Goal: Task Accomplishment & Management: Use online tool/utility

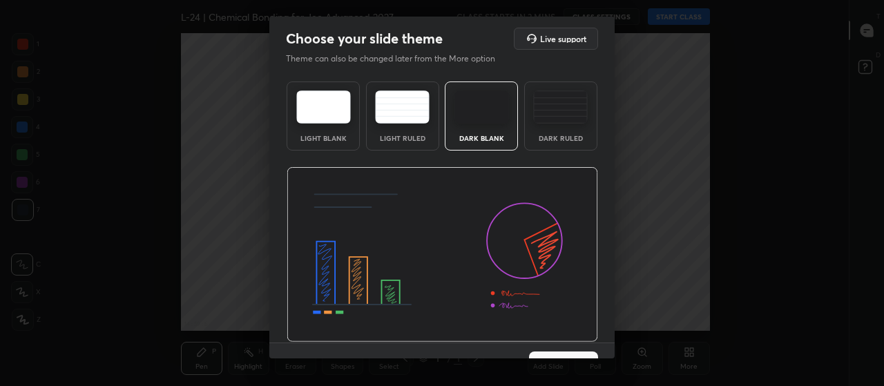
scroll to position [28, 0]
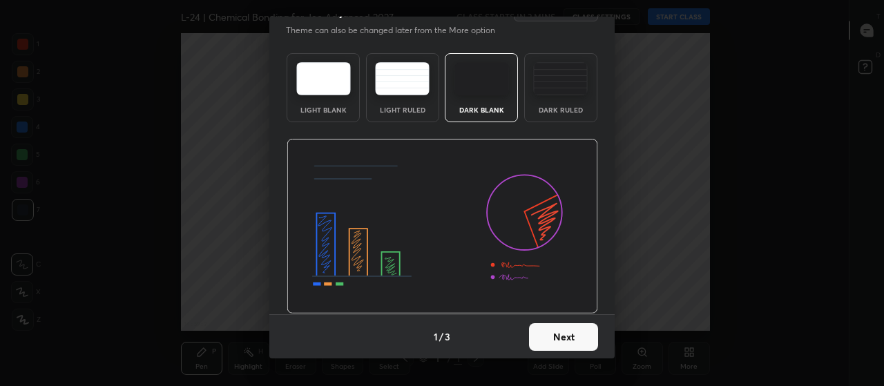
click at [575, 339] on button "Next" at bounding box center [563, 337] width 69 height 28
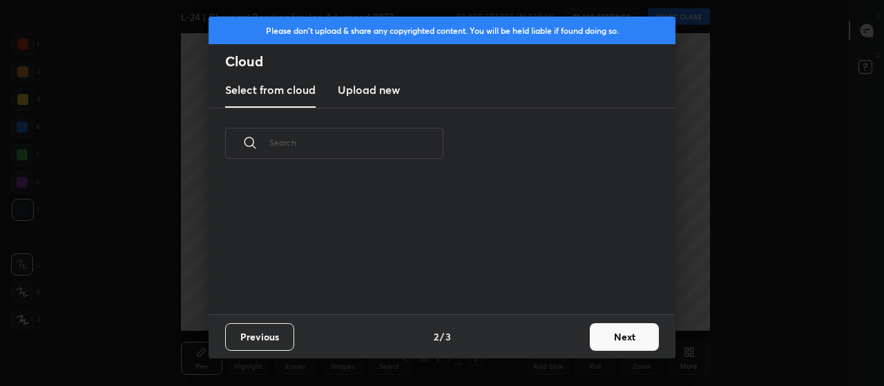
scroll to position [135, 443]
click at [637, 334] on button "Next" at bounding box center [624, 337] width 69 height 28
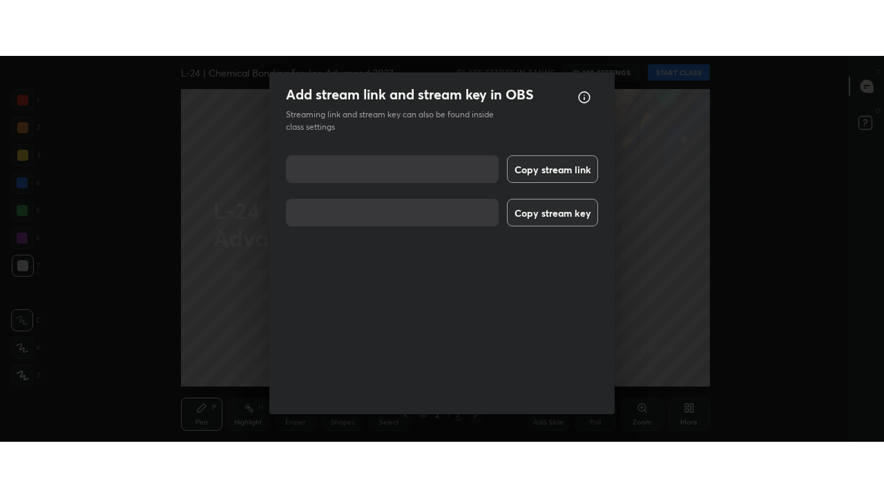
scroll to position [17, 0]
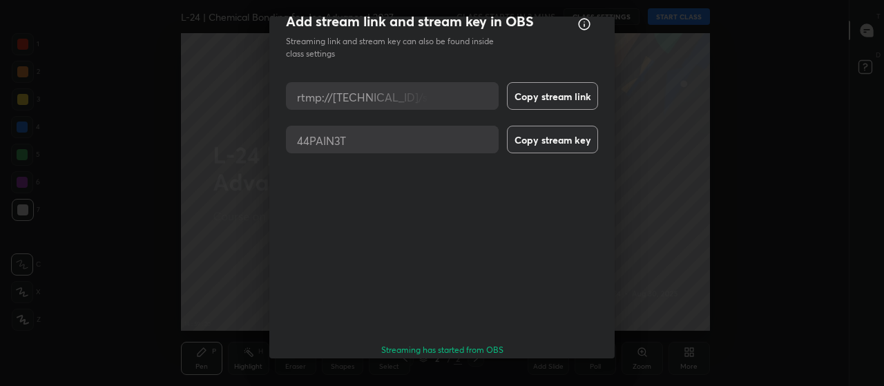
click at [549, 376] on button "Done" at bounding box center [563, 390] width 69 height 28
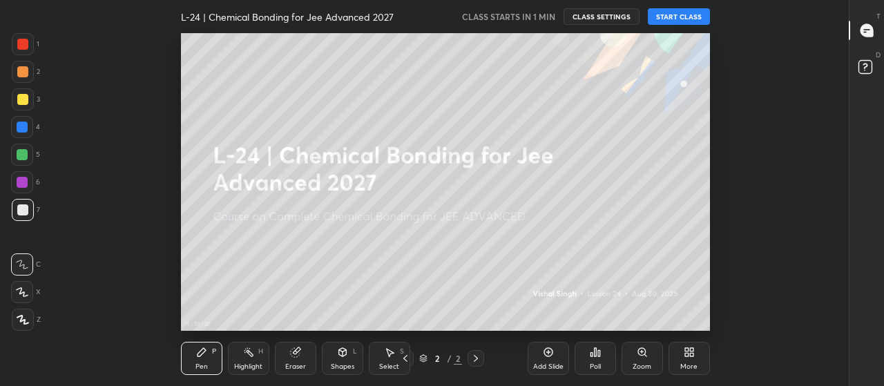
click at [684, 360] on div "More" at bounding box center [689, 358] width 41 height 33
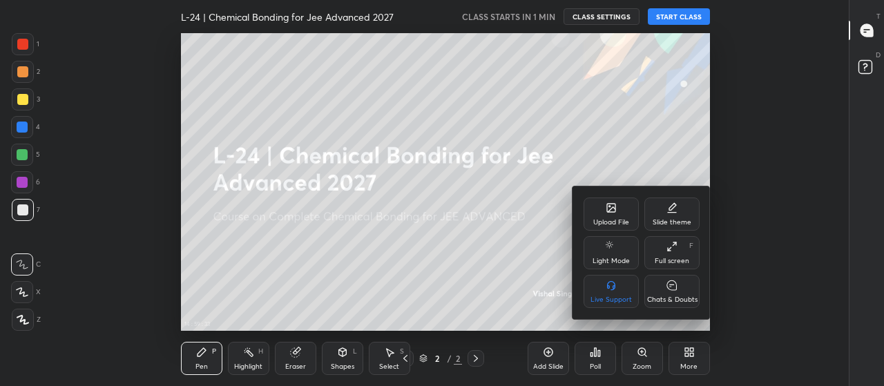
click at [675, 251] on icon at bounding box center [671, 246] width 11 height 11
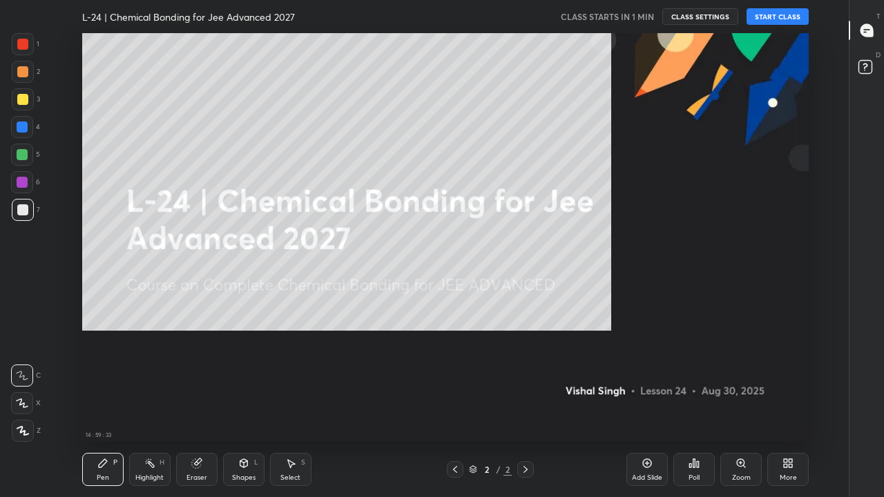
scroll to position [409, 802]
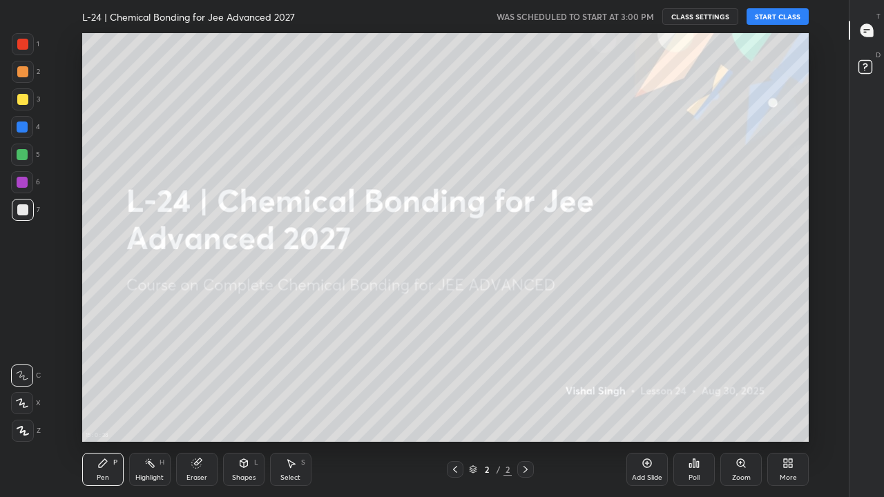
click at [774, 12] on button "START CLASS" at bounding box center [778, 16] width 62 height 17
click at [26, 155] on div at bounding box center [22, 154] width 11 height 11
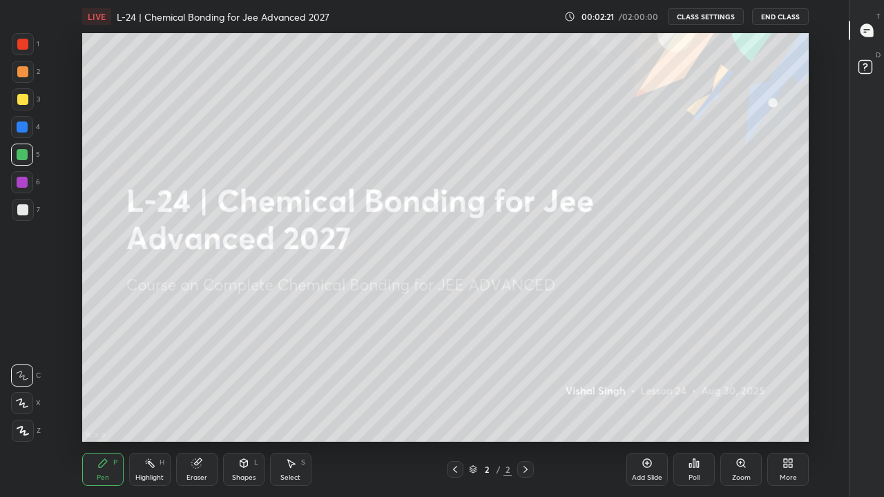
click at [22, 385] on icon at bounding box center [22, 403] width 12 height 10
click at [21, 97] on div at bounding box center [22, 99] width 11 height 11
click at [646, 385] on div "Add Slide" at bounding box center [647, 477] width 30 height 7
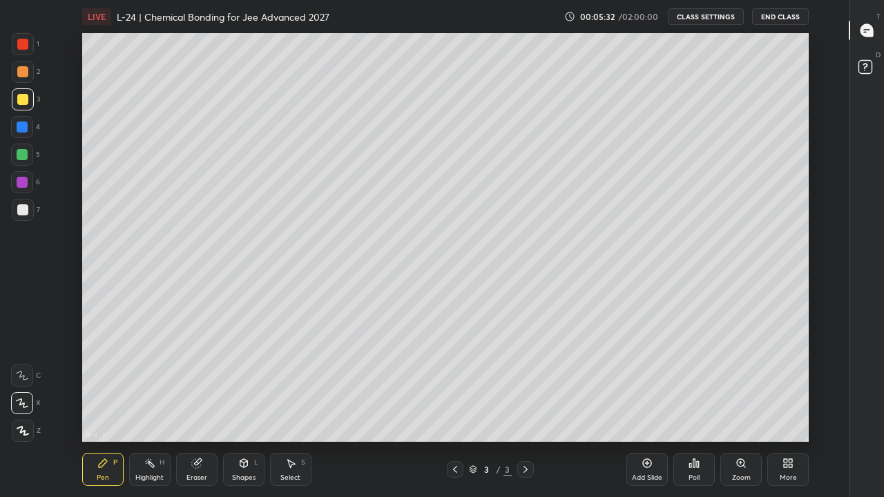
click at [26, 127] on div at bounding box center [22, 127] width 11 height 11
click at [20, 154] on div at bounding box center [22, 154] width 11 height 11
click at [20, 99] on div at bounding box center [22, 99] width 11 height 11
click at [644, 385] on icon at bounding box center [647, 463] width 11 height 11
click at [202, 385] on div "Eraser" at bounding box center [196, 469] width 41 height 33
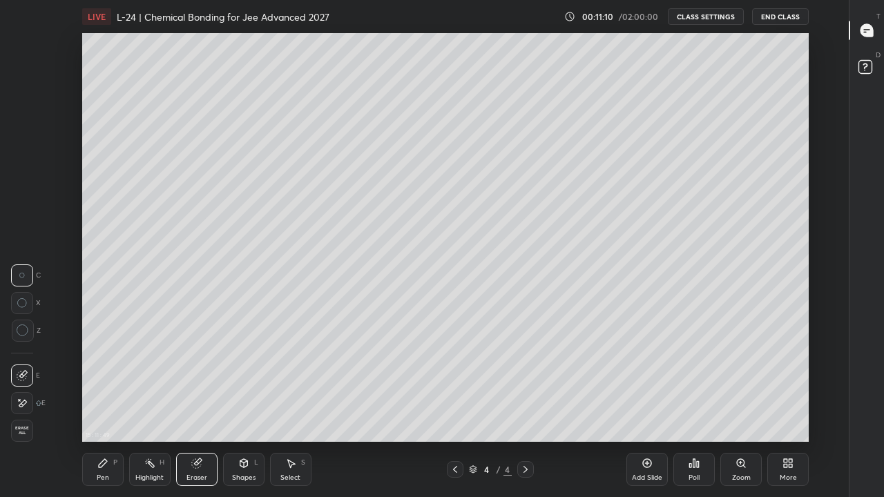
click at [112, 385] on div "Pen P" at bounding box center [102, 469] width 41 height 33
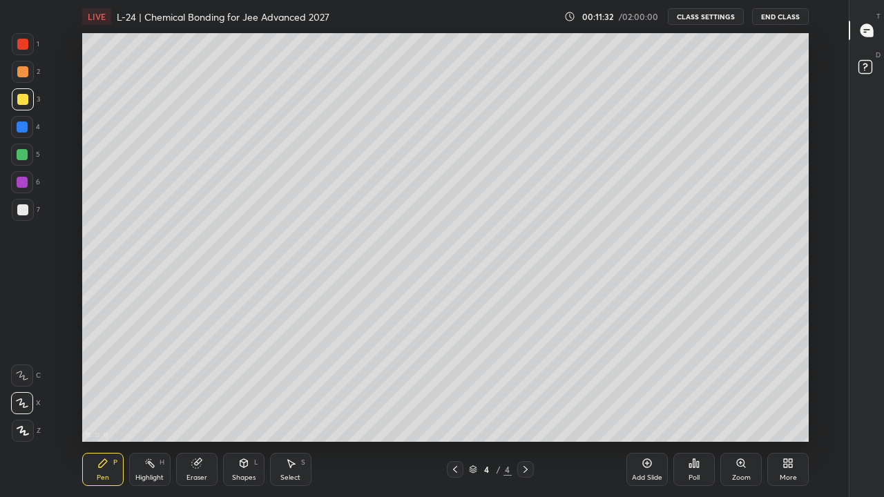
click at [455, 385] on icon at bounding box center [455, 469] width 4 height 7
click at [526, 385] on div at bounding box center [525, 469] width 17 height 17
click at [19, 155] on div at bounding box center [22, 154] width 11 height 11
click at [26, 101] on div at bounding box center [22, 99] width 11 height 11
click at [639, 385] on div "Add Slide" at bounding box center [646, 469] width 41 height 33
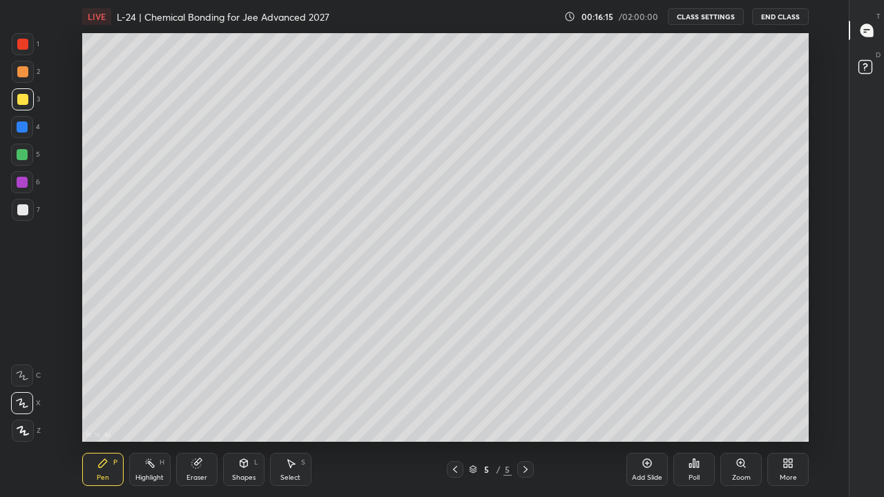
click at [80, 73] on div "15 : 16 : 54 Setting up your live class" at bounding box center [445, 237] width 802 height 409
click at [79, 67] on div "15 : 16 : 54 Setting up your live class" at bounding box center [445, 237] width 802 height 409
click at [454, 385] on icon at bounding box center [455, 469] width 11 height 11
click at [525, 385] on icon at bounding box center [525, 469] width 11 height 11
click at [298, 385] on div "Select S" at bounding box center [290, 469] width 41 height 33
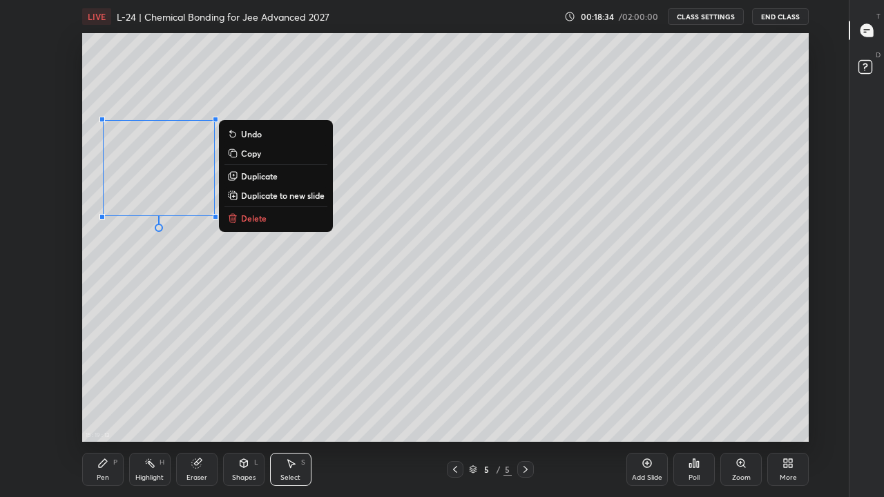
click at [297, 340] on div "0 ° Undo Copy Duplicate Duplicate to new slide Delete" at bounding box center [445, 237] width 727 height 409
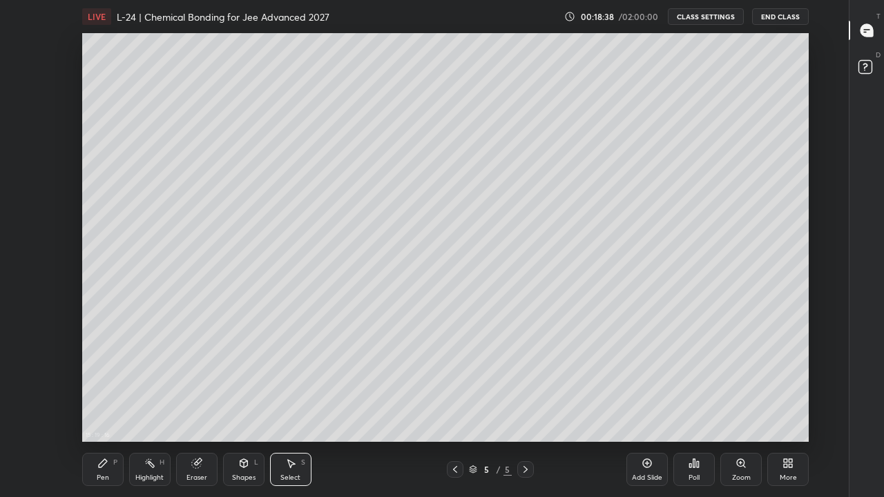
click at [454, 385] on icon at bounding box center [455, 469] width 11 height 11
click at [449, 385] on div at bounding box center [455, 469] width 17 height 17
click at [452, 385] on icon at bounding box center [455, 469] width 11 height 11
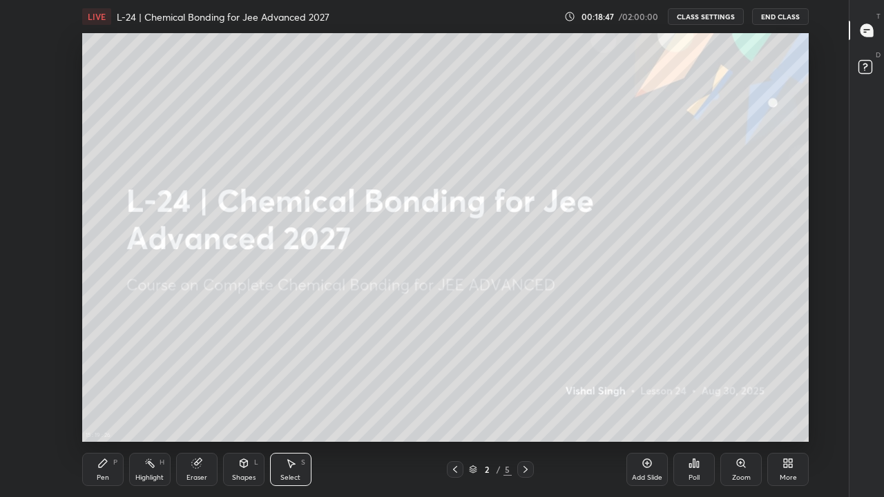
click at [525, 385] on icon at bounding box center [525, 469] width 11 height 11
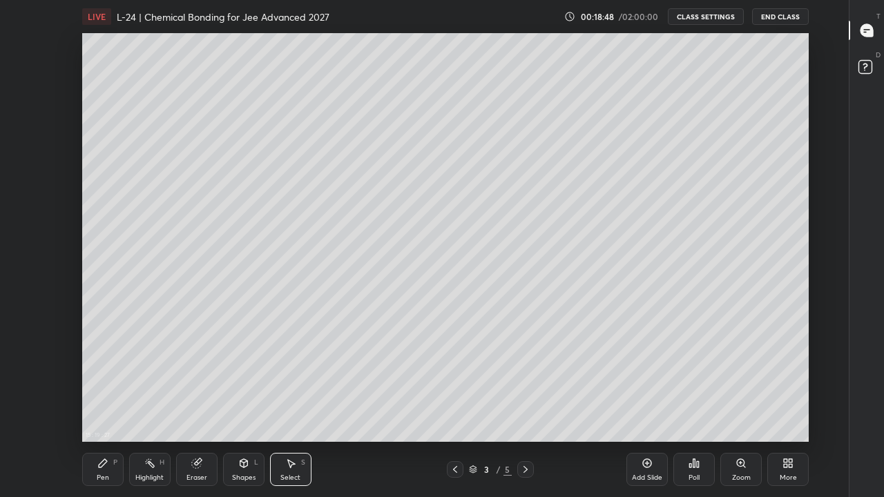
click at [524, 385] on icon at bounding box center [525, 469] width 4 height 7
click at [523, 385] on icon at bounding box center [525, 469] width 11 height 11
click at [105, 385] on div "Pen" at bounding box center [103, 477] width 12 height 7
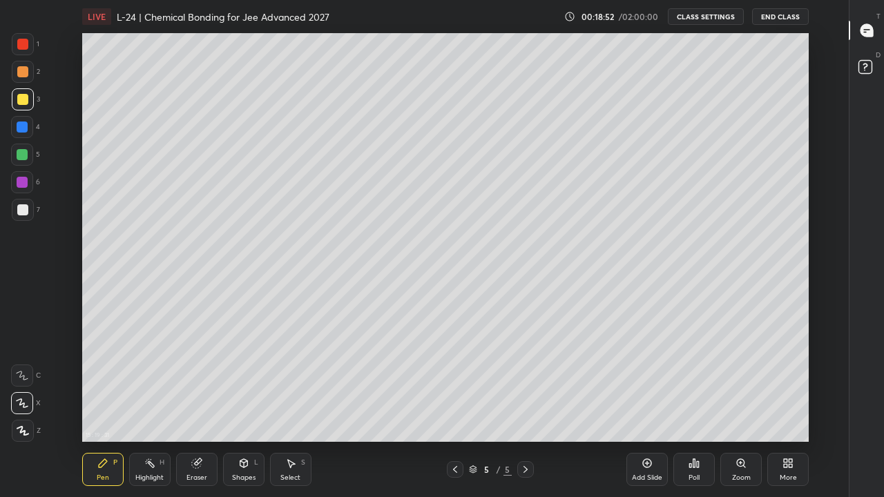
click at [101, 385] on div "Pen P" at bounding box center [102, 469] width 41 height 33
click at [22, 127] on div at bounding box center [22, 127] width 11 height 11
click at [24, 73] on div at bounding box center [22, 71] width 11 height 11
click at [81, 169] on div "15 : 20 : 10 Setting up your live class" at bounding box center [445, 237] width 802 height 409
click at [78, 177] on div "15 : 20 : 10 Setting up your live class" at bounding box center [445, 237] width 802 height 409
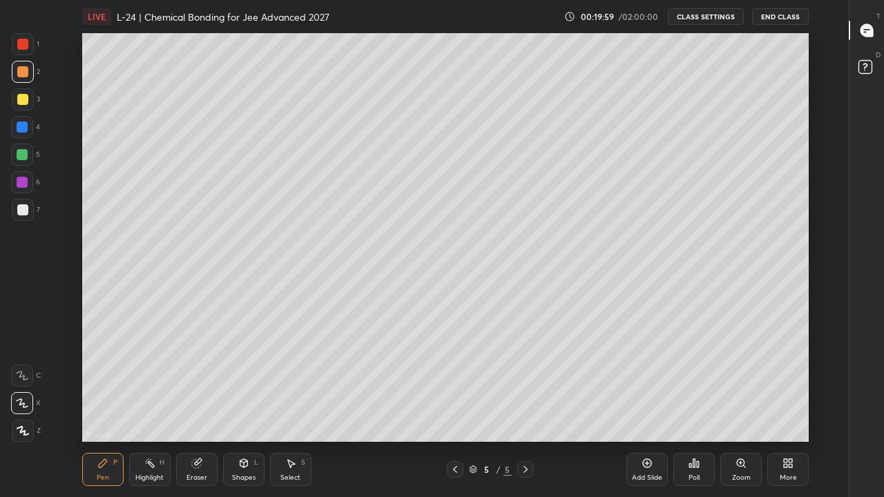
click at [19, 154] on div at bounding box center [22, 154] width 11 height 11
click at [292, 385] on div "Select" at bounding box center [290, 477] width 20 height 7
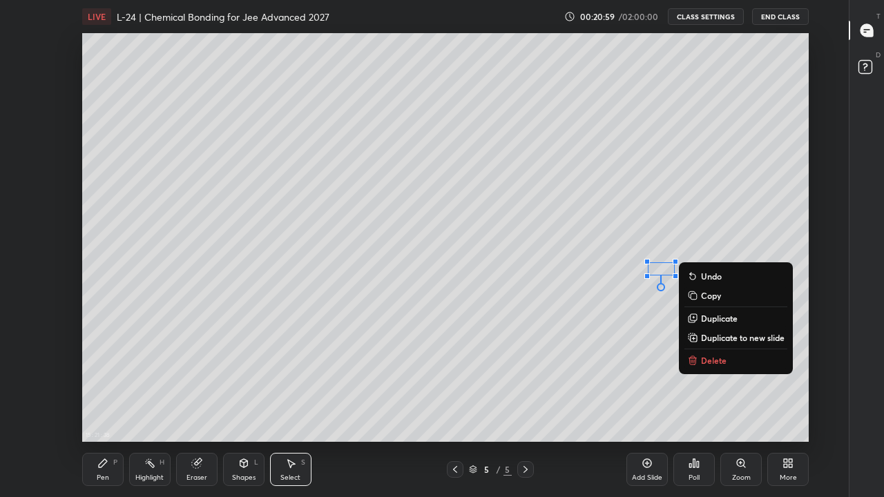
click at [714, 362] on p "Delete" at bounding box center [714, 360] width 26 height 11
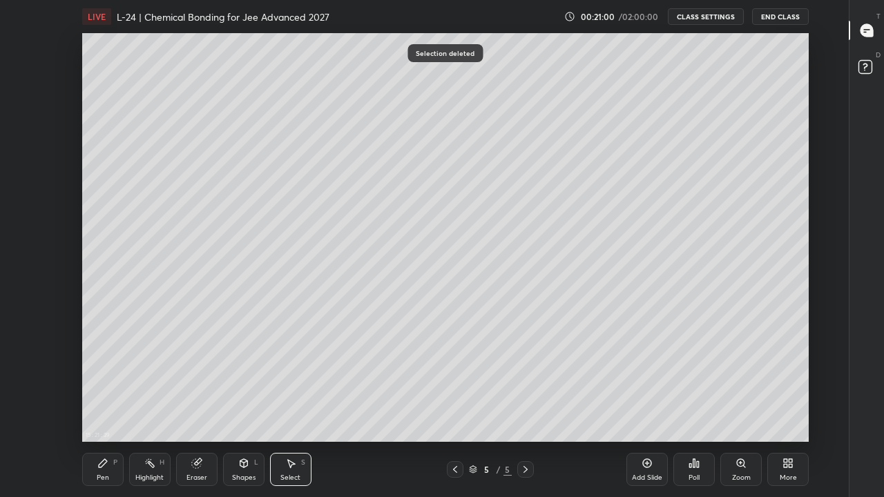
click at [113, 385] on div "Pen P" at bounding box center [102, 469] width 41 height 33
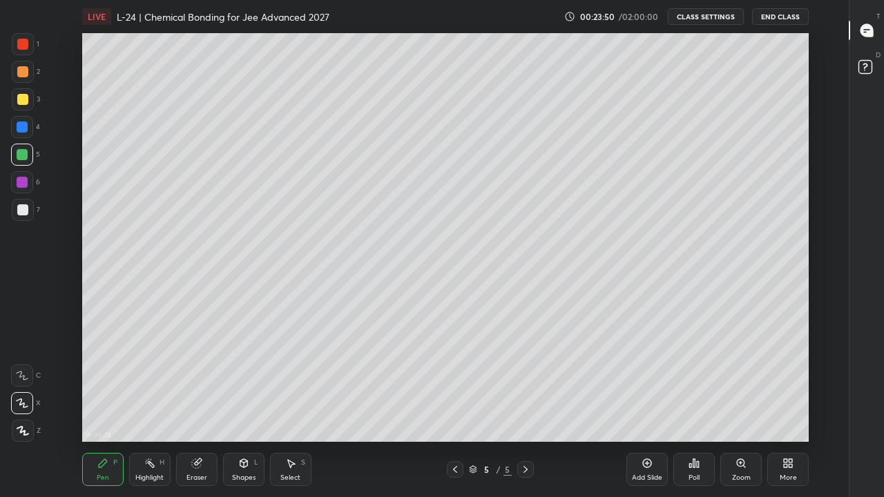
click at [647, 385] on icon at bounding box center [647, 463] width 4 height 4
click at [22, 99] on div at bounding box center [22, 99] width 11 height 11
click at [290, 385] on div "Select S" at bounding box center [290, 469] width 41 height 33
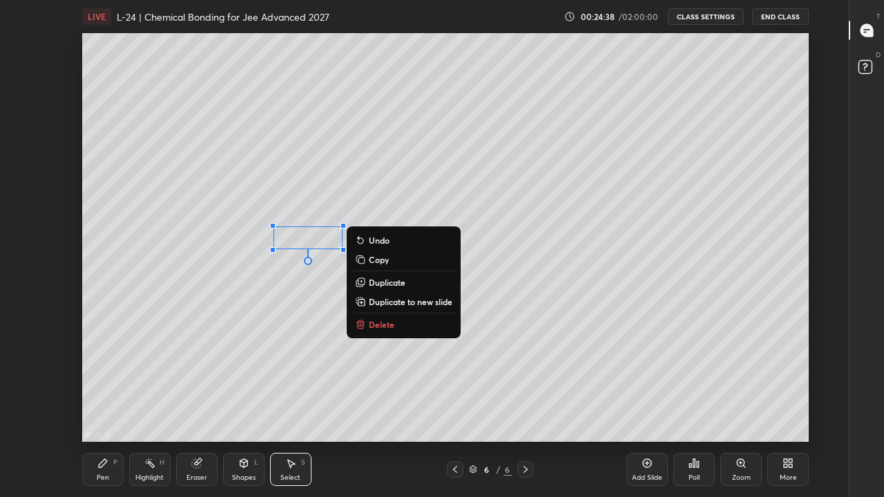
click at [383, 325] on p "Delete" at bounding box center [382, 324] width 26 height 11
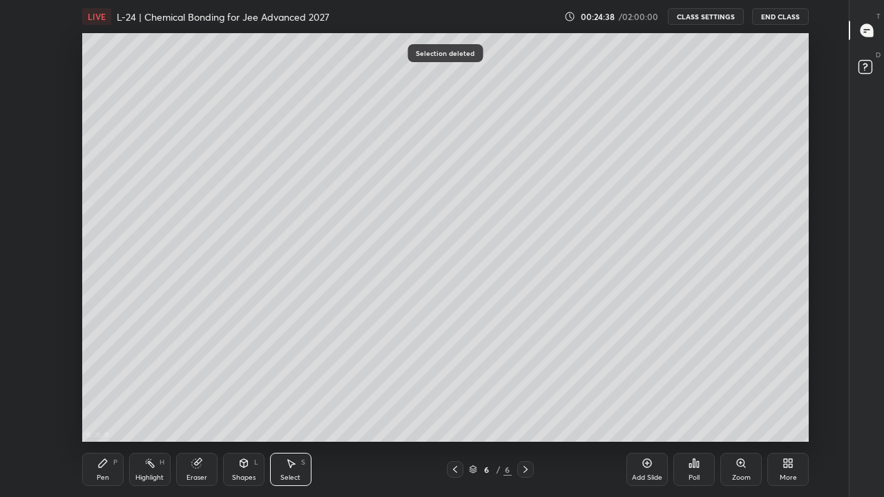
click at [108, 385] on icon at bounding box center [102, 463] width 11 height 11
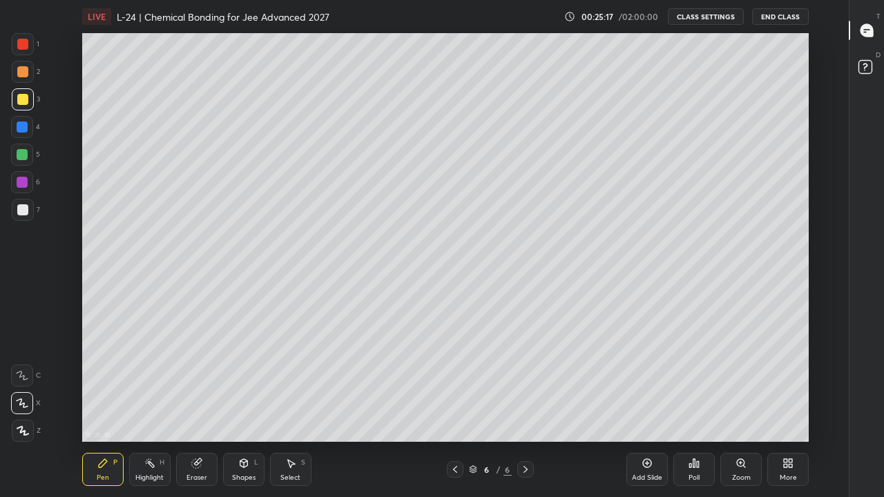
click at [299, 385] on div "Select" at bounding box center [290, 477] width 20 height 7
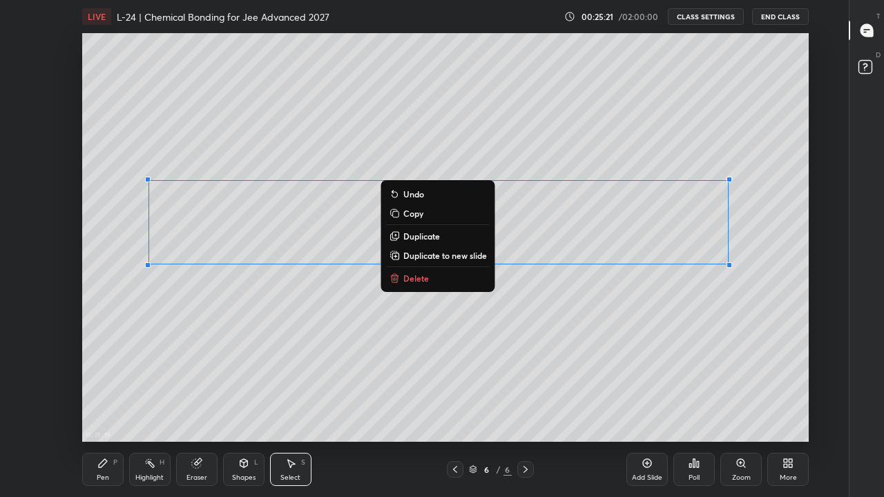
click at [273, 366] on div "0 ° Undo Copy Duplicate Duplicate to new slide Delete" at bounding box center [445, 237] width 727 height 409
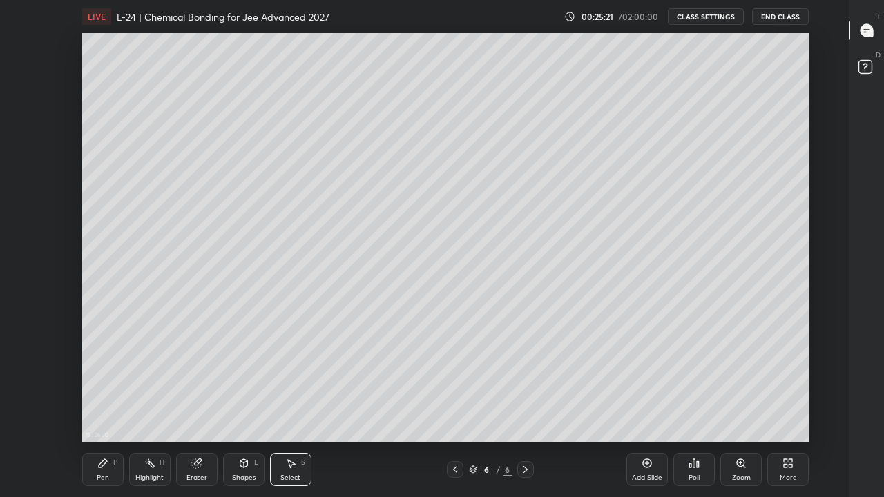
click at [112, 385] on div "Pen P" at bounding box center [102, 469] width 41 height 33
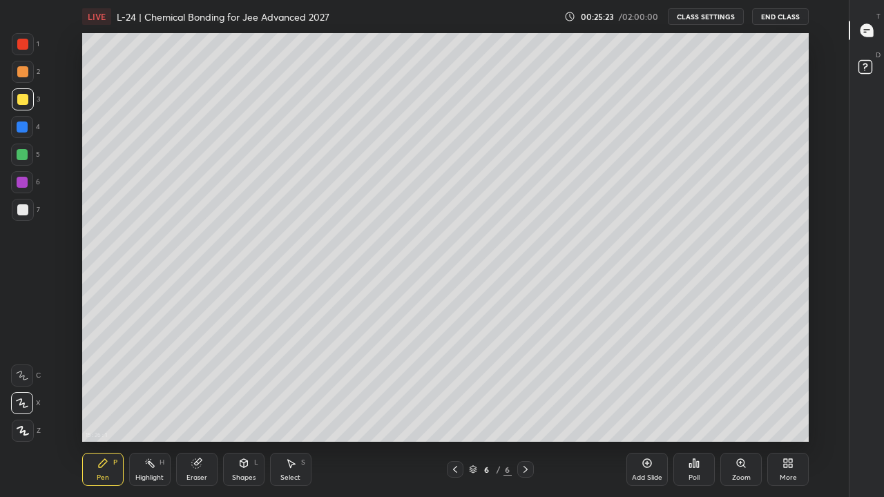
click at [25, 157] on div at bounding box center [22, 154] width 11 height 11
click at [639, 385] on div "Add Slide" at bounding box center [646, 469] width 41 height 33
click at [22, 104] on div at bounding box center [22, 99] width 11 height 11
click at [24, 130] on div at bounding box center [22, 127] width 11 height 11
click at [23, 101] on div at bounding box center [22, 99] width 11 height 11
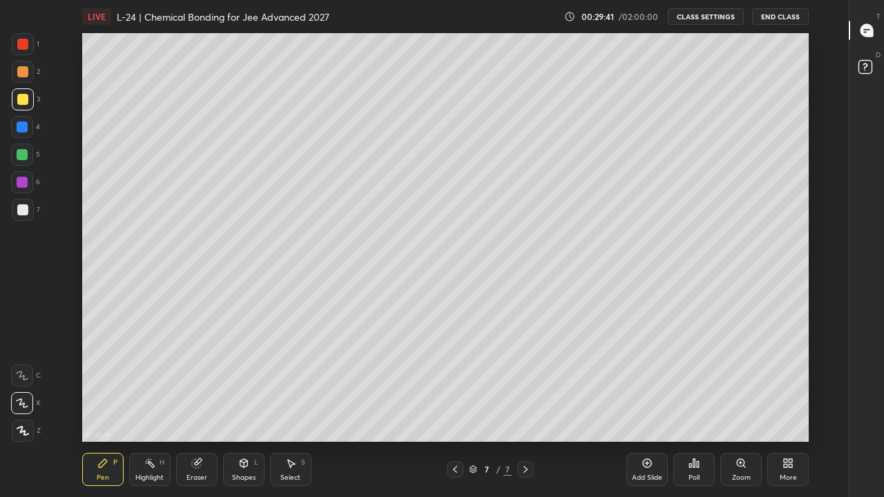
click at [15, 157] on div at bounding box center [22, 155] width 22 height 22
click at [639, 385] on div "Add Slide" at bounding box center [646, 469] width 41 height 33
click at [26, 102] on div at bounding box center [22, 99] width 11 height 11
click at [20, 128] on div at bounding box center [22, 127] width 11 height 11
click at [22, 99] on div at bounding box center [22, 99] width 11 height 11
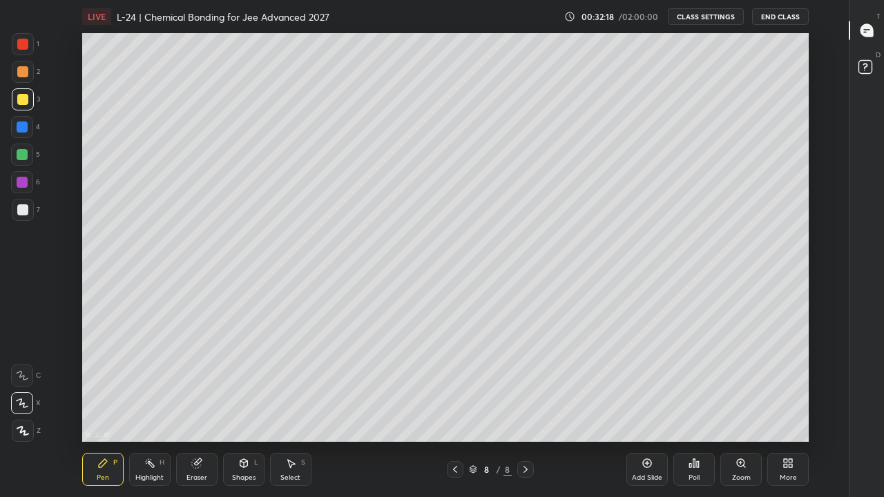
click at [291, 385] on div "Select S" at bounding box center [290, 469] width 41 height 33
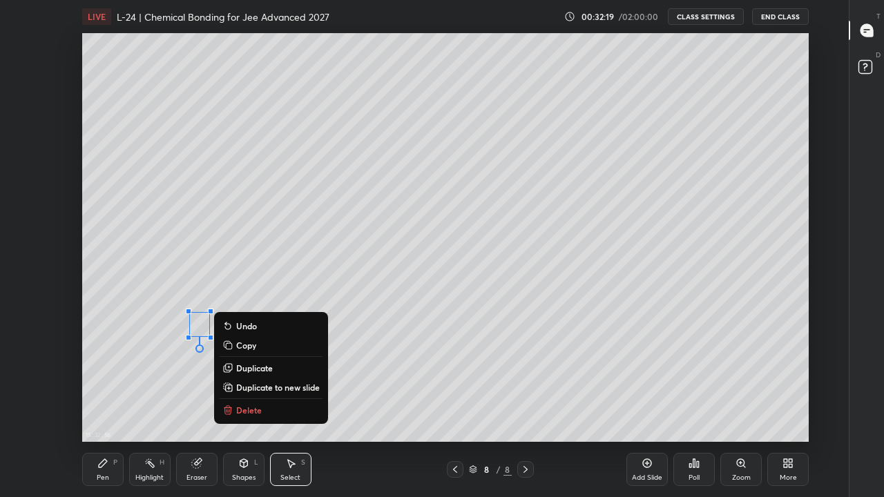
click at [249, 385] on p "Delete" at bounding box center [249, 410] width 26 height 11
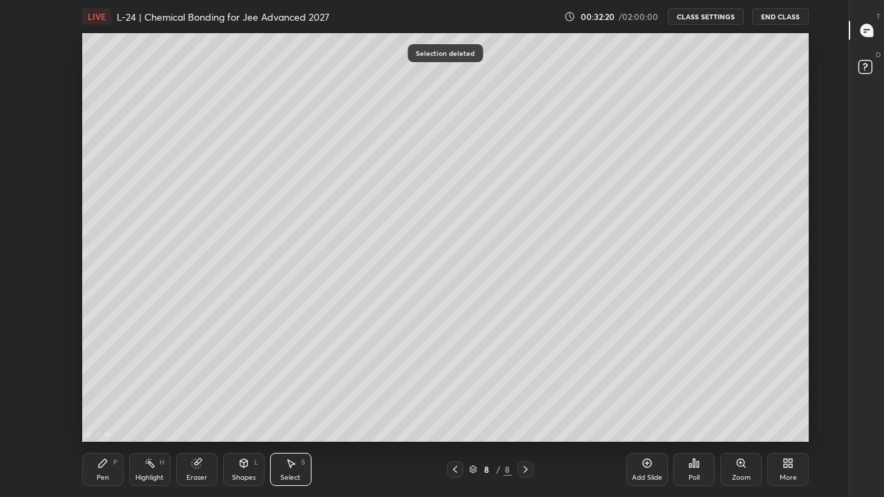
click at [106, 385] on icon at bounding box center [102, 463] width 11 height 11
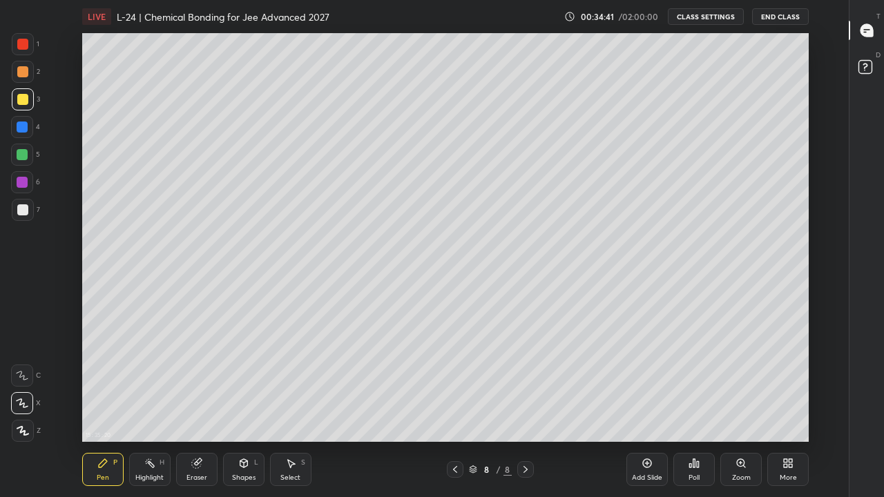
click at [641, 385] on div "Add Slide" at bounding box center [646, 469] width 41 height 33
click at [295, 385] on icon at bounding box center [290, 463] width 11 height 11
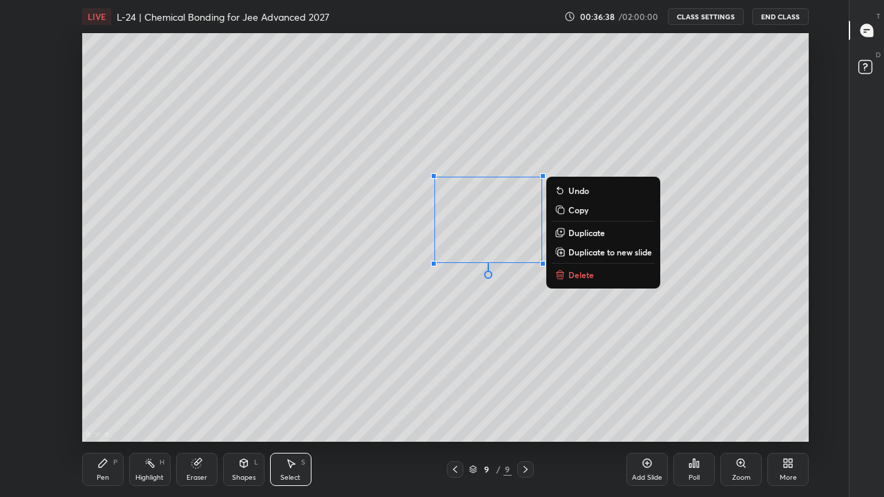
click at [584, 276] on p "Delete" at bounding box center [581, 274] width 26 height 11
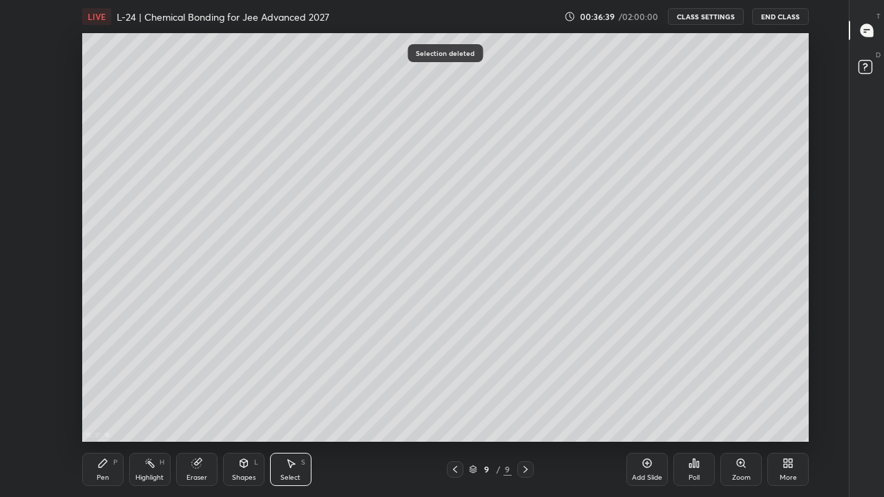
click at [110, 385] on div "Pen P" at bounding box center [102, 469] width 41 height 33
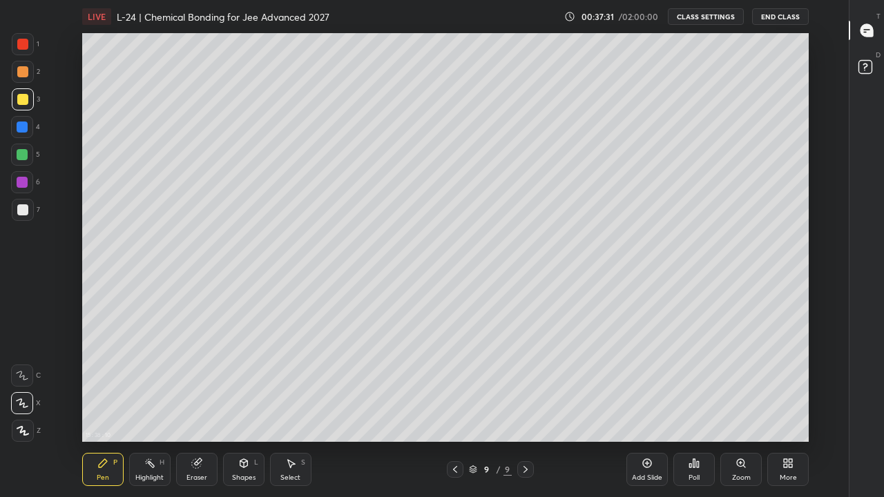
click at [294, 385] on div "Select" at bounding box center [290, 477] width 20 height 7
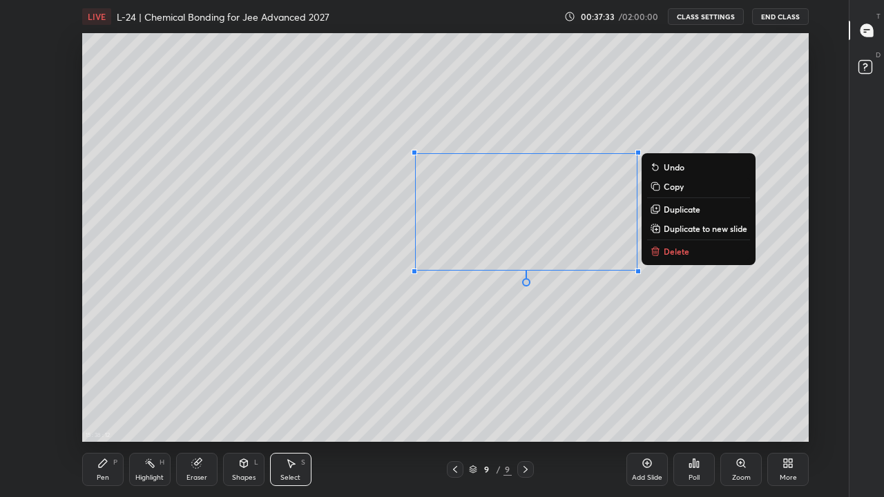
click at [666, 253] on p "Delete" at bounding box center [677, 251] width 26 height 11
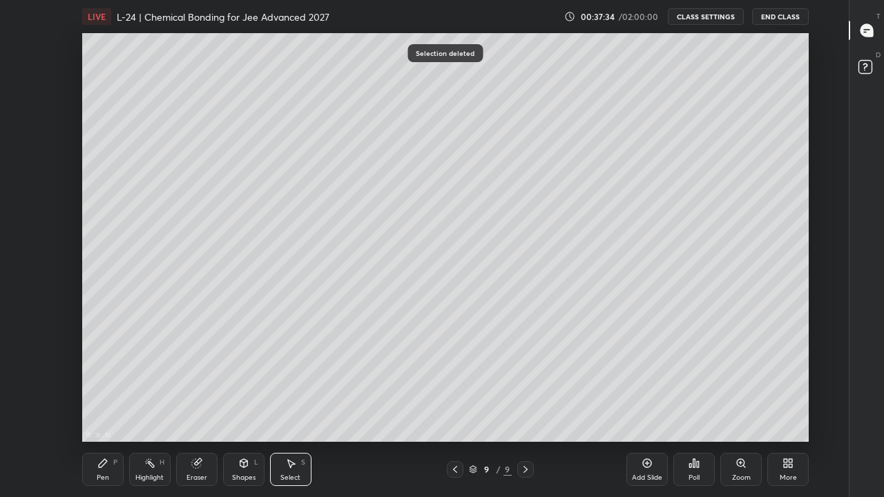
click at [110, 385] on div "Pen P" at bounding box center [102, 469] width 41 height 33
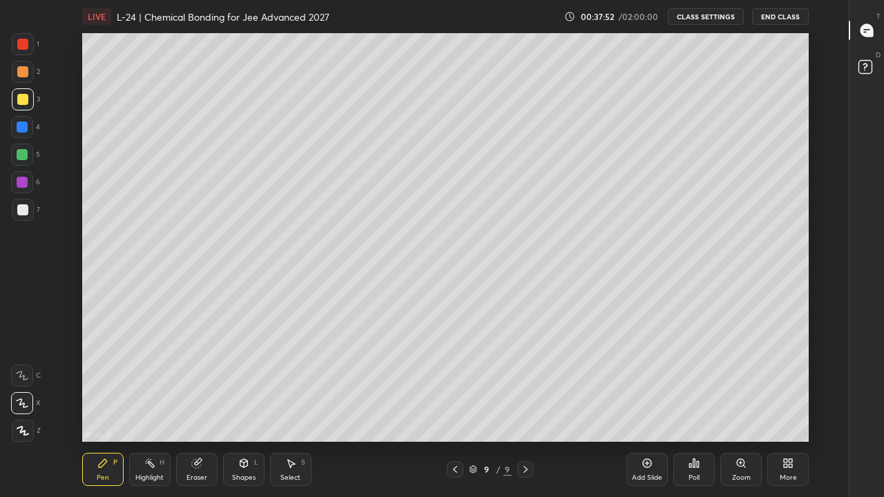
click at [209, 385] on div "Eraser" at bounding box center [196, 469] width 41 height 33
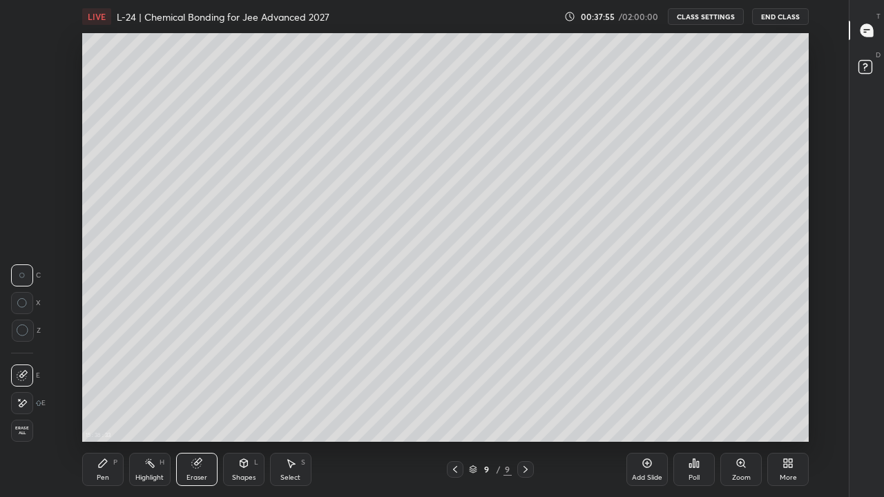
click at [106, 385] on div "Pen P" at bounding box center [102, 469] width 41 height 33
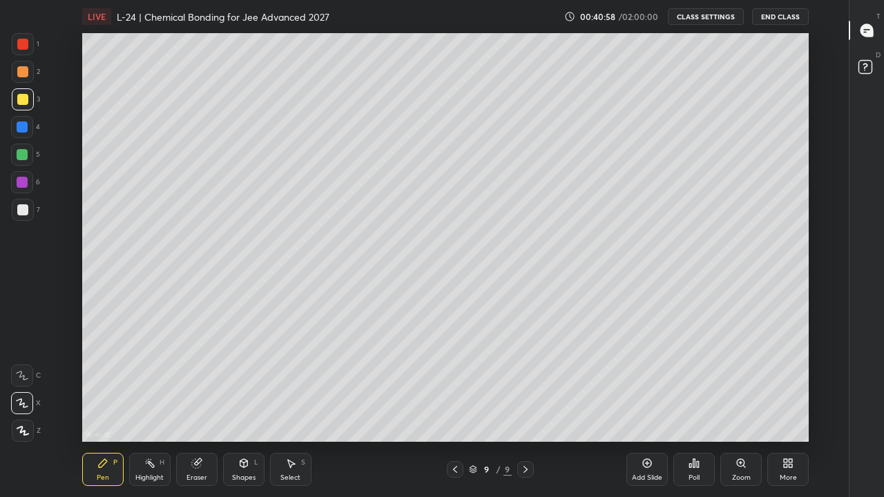
click at [642, 385] on icon at bounding box center [647, 463] width 11 height 11
click at [115, 385] on div "P" at bounding box center [115, 462] width 4 height 7
click at [112, 385] on div "Pen P" at bounding box center [102, 469] width 41 height 33
click at [23, 212] on div at bounding box center [22, 209] width 11 height 11
click at [297, 385] on div "Select S" at bounding box center [290, 469] width 41 height 33
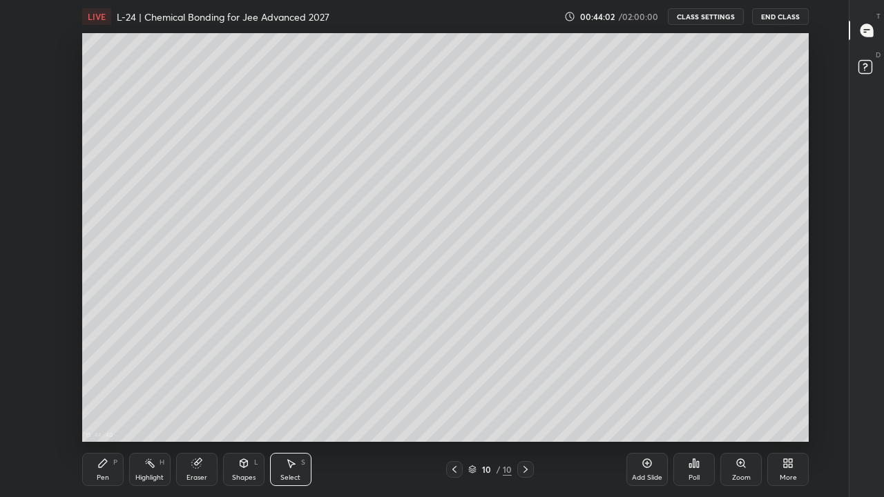
click at [112, 385] on div "Pen P" at bounding box center [102, 469] width 41 height 33
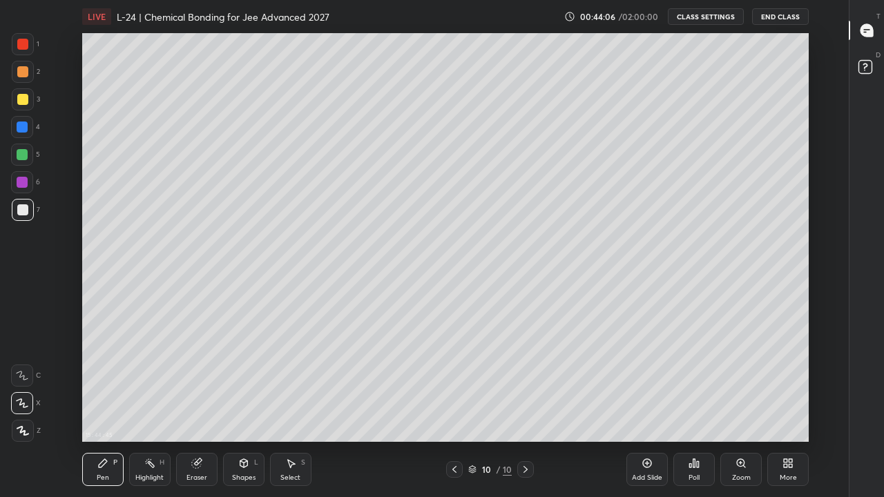
click at [642, 385] on icon at bounding box center [647, 463] width 11 height 11
click at [95, 385] on div "Pen P" at bounding box center [102, 469] width 41 height 33
click at [24, 155] on div at bounding box center [22, 154] width 11 height 11
click at [23, 99] on div at bounding box center [22, 99] width 11 height 11
click at [23, 180] on div at bounding box center [22, 182] width 11 height 11
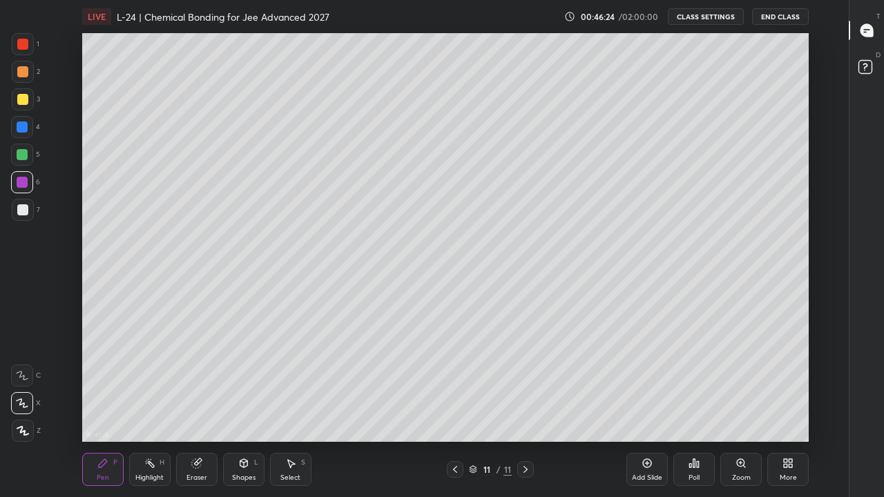
click at [23, 101] on div at bounding box center [22, 99] width 11 height 11
click at [288, 385] on div "Select S" at bounding box center [290, 469] width 41 height 33
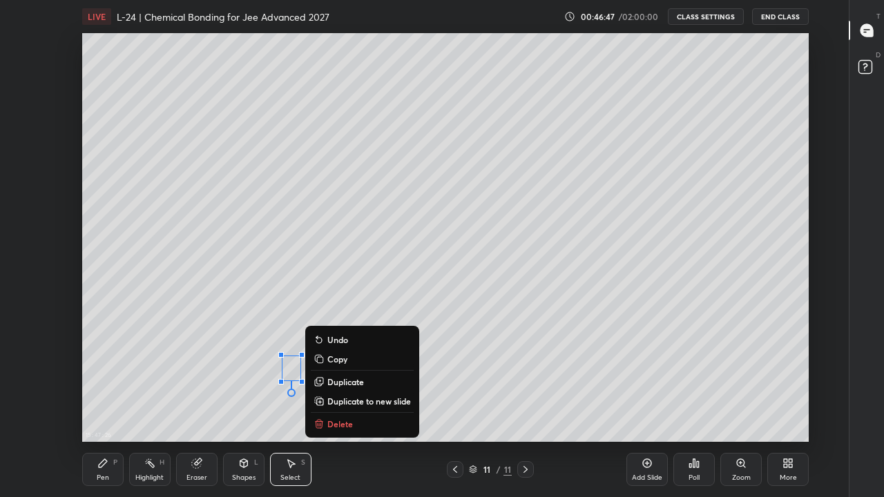
click at [334, 385] on p "Delete" at bounding box center [340, 424] width 26 height 11
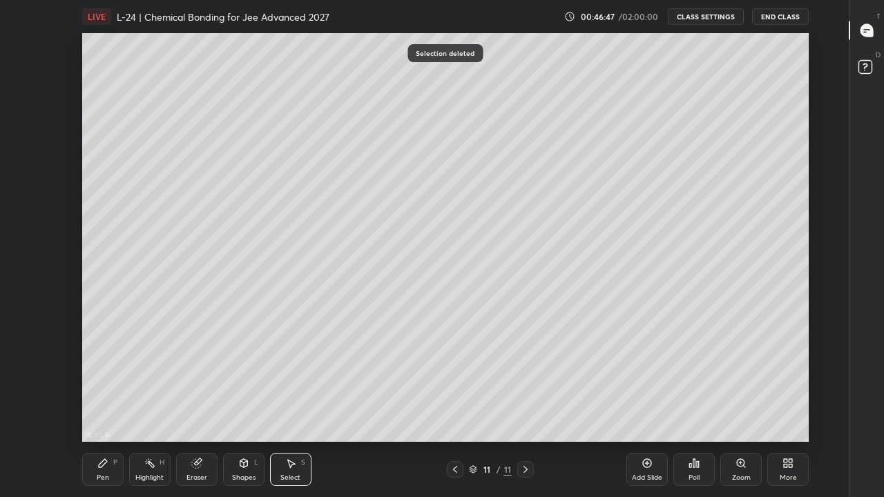
click at [107, 385] on div "Pen P" at bounding box center [102, 469] width 41 height 33
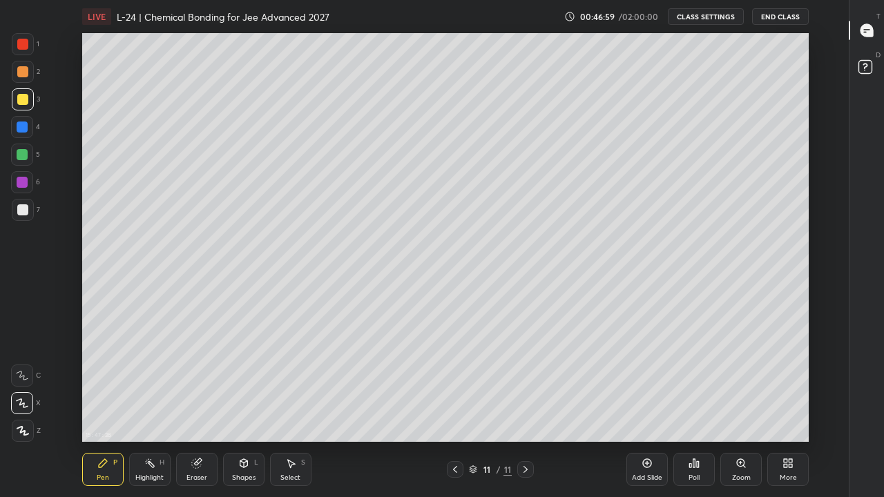
click at [449, 385] on div at bounding box center [455, 469] width 17 height 17
click at [525, 385] on icon at bounding box center [525, 469] width 11 height 11
click at [454, 385] on icon at bounding box center [455, 469] width 11 height 11
click at [525, 385] on icon at bounding box center [525, 469] width 11 height 11
click at [20, 152] on div at bounding box center [22, 154] width 11 height 11
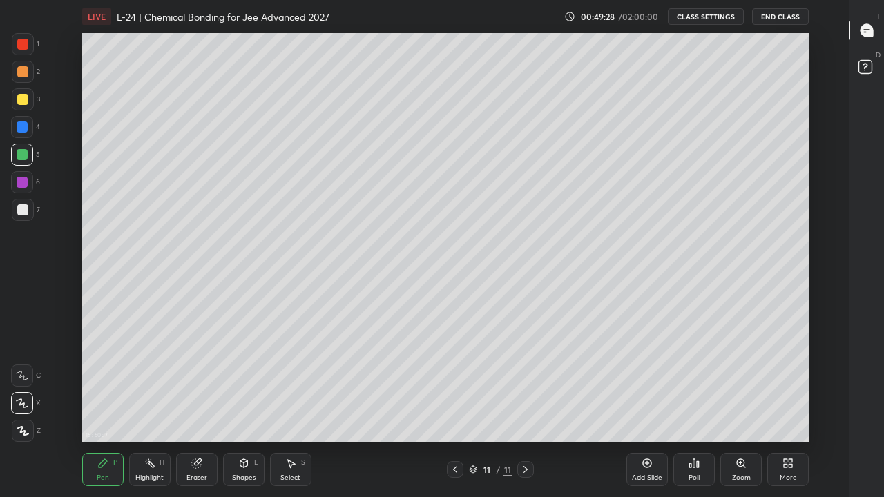
click at [643, 385] on icon at bounding box center [647, 463] width 11 height 11
click at [298, 385] on div "Select" at bounding box center [290, 477] width 20 height 7
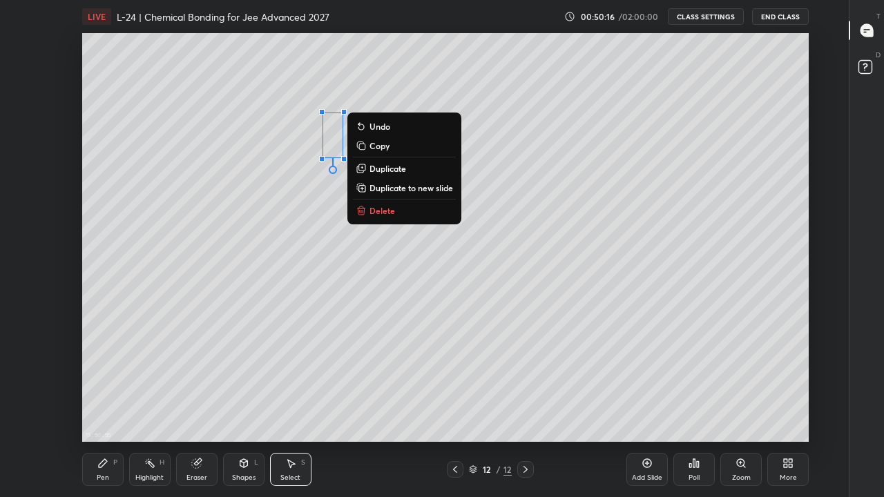
click at [383, 215] on p "Delete" at bounding box center [382, 210] width 26 height 11
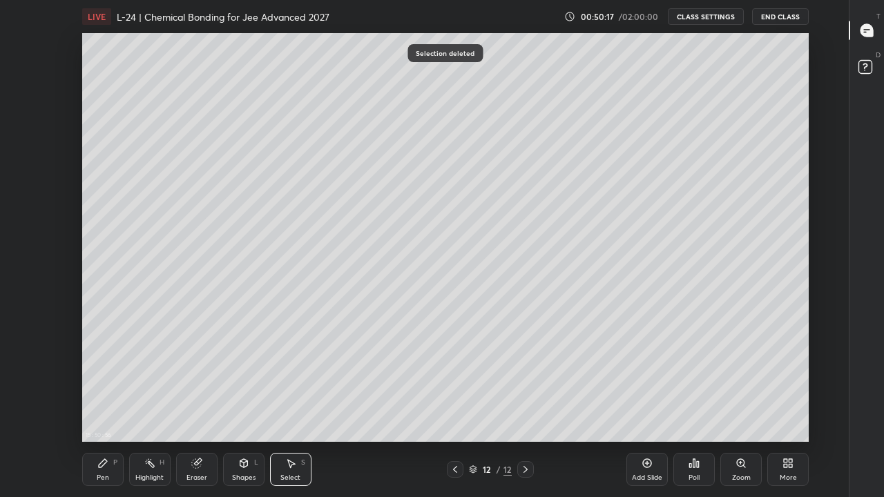
click at [111, 385] on div "Pen P" at bounding box center [102, 469] width 41 height 33
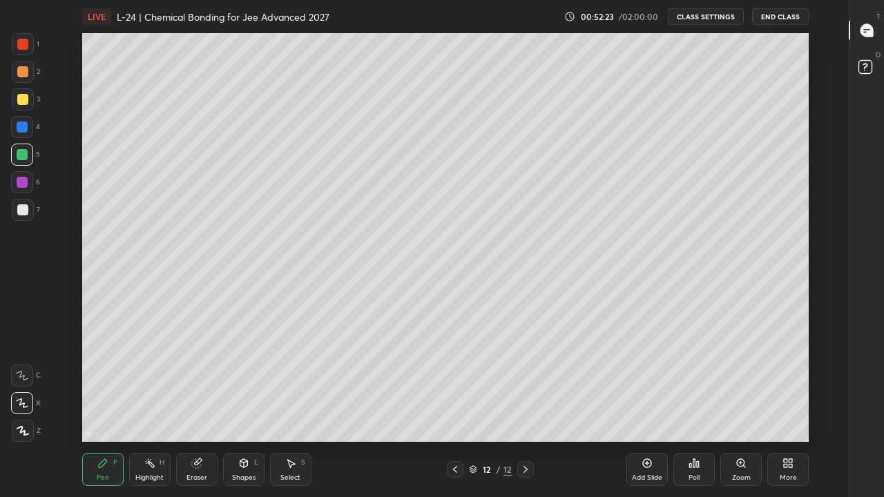
click at [651, 385] on icon at bounding box center [647, 463] width 9 height 9
click at [452, 385] on icon at bounding box center [455, 469] width 11 height 11
click at [456, 385] on icon at bounding box center [455, 469] width 11 height 11
click at [455, 385] on div at bounding box center [455, 469] width 17 height 17
click at [456, 385] on icon at bounding box center [455, 469] width 11 height 11
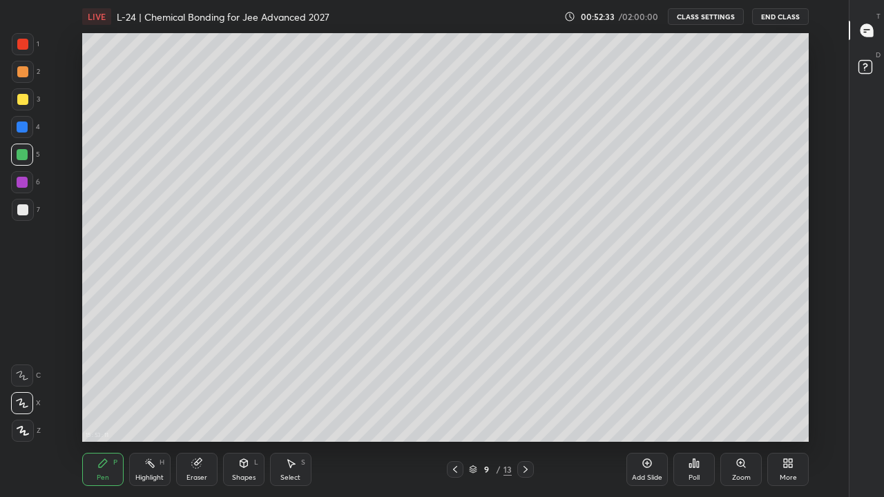
click at [454, 385] on icon at bounding box center [455, 469] width 11 height 11
click at [526, 385] on icon at bounding box center [525, 469] width 11 height 11
click at [525, 385] on div at bounding box center [525, 469] width 17 height 17
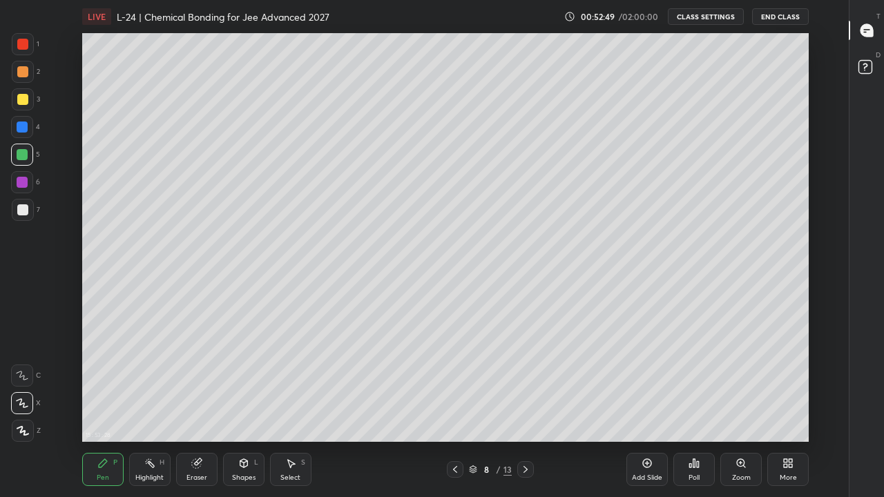
click at [518, 385] on div at bounding box center [525, 469] width 17 height 17
click at [525, 385] on icon at bounding box center [525, 469] width 11 height 11
click at [527, 385] on icon at bounding box center [525, 469] width 11 height 11
click at [525, 385] on icon at bounding box center [525, 469] width 4 height 7
click at [525, 385] on icon at bounding box center [525, 469] width 11 height 11
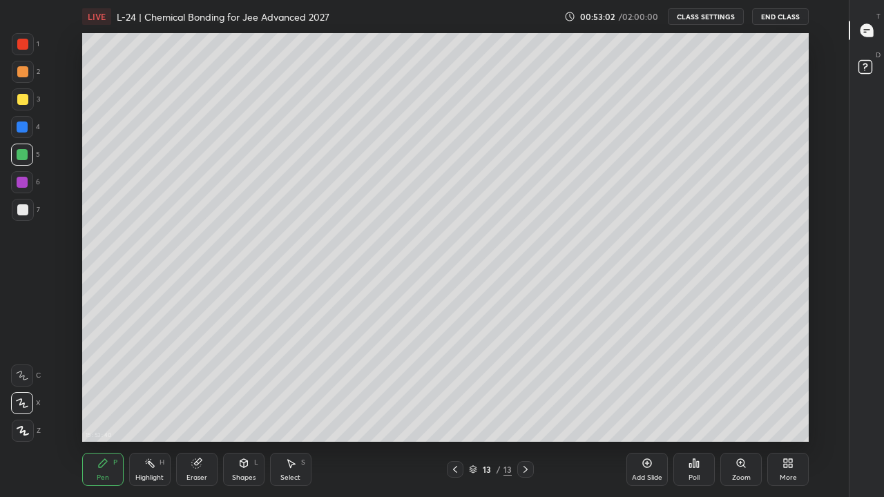
click at [73, 55] on div "15 : 53 : 40 Setting up your live class" at bounding box center [445, 237] width 802 height 409
click at [23, 100] on div at bounding box center [22, 99] width 11 height 11
click at [24, 128] on div at bounding box center [22, 127] width 11 height 11
click at [293, 385] on icon at bounding box center [290, 463] width 11 height 11
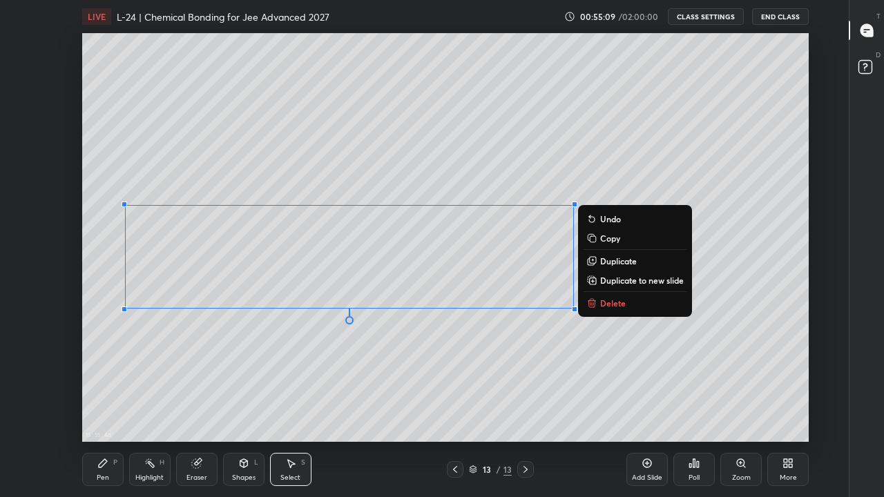
click at [232, 385] on div "0 ° Undo Copy Duplicate Duplicate to new slide Delete" at bounding box center [445, 237] width 727 height 409
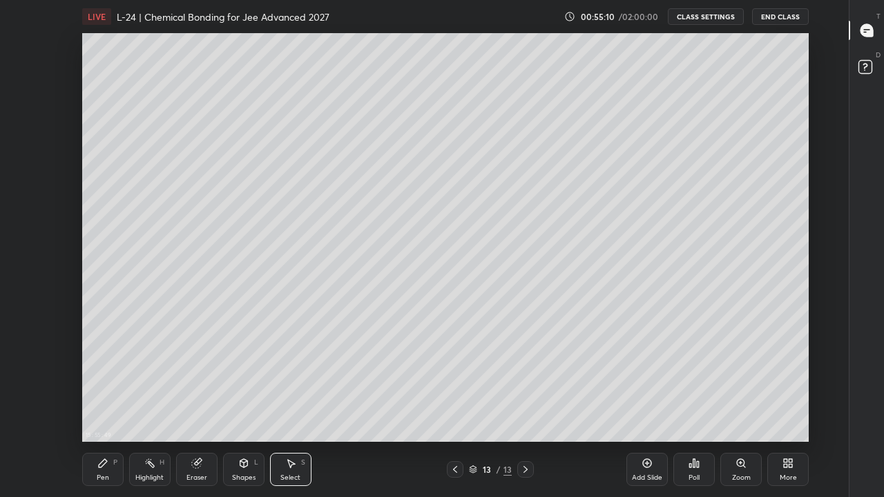
click at [105, 385] on div "Pen P" at bounding box center [102, 469] width 41 height 33
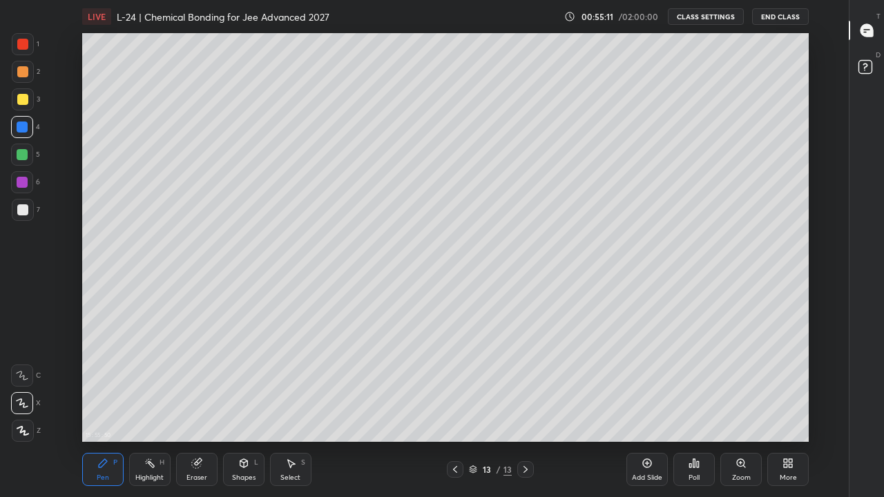
click at [23, 75] on div at bounding box center [22, 71] width 11 height 11
click at [20, 206] on div at bounding box center [22, 209] width 11 height 11
click at [26, 180] on div at bounding box center [22, 182] width 11 height 11
click at [102, 385] on icon at bounding box center [102, 463] width 11 height 11
click at [19, 157] on div at bounding box center [22, 154] width 11 height 11
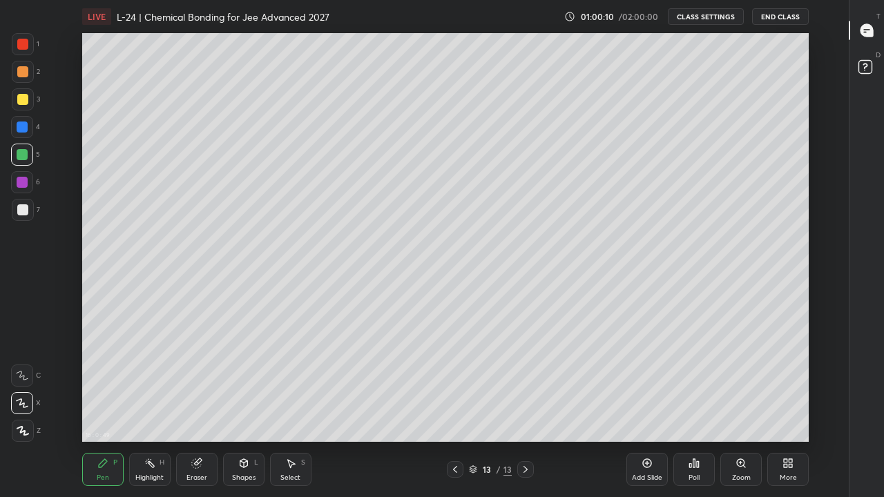
click at [640, 385] on div "Add Slide" at bounding box center [646, 469] width 41 height 33
click at [23, 102] on div at bounding box center [22, 99] width 11 height 11
click at [26, 158] on div at bounding box center [22, 154] width 11 height 11
click at [193, 385] on div "Eraser" at bounding box center [196, 477] width 21 height 7
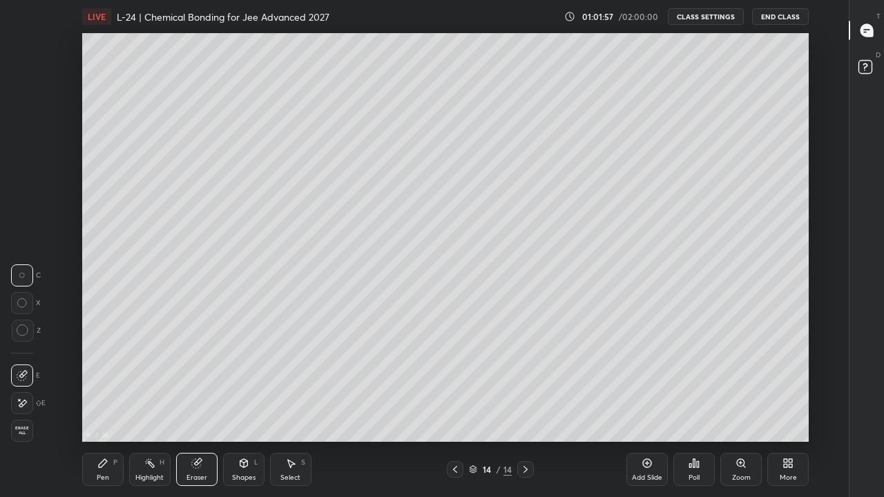
click at [111, 385] on div "Pen P" at bounding box center [102, 469] width 41 height 33
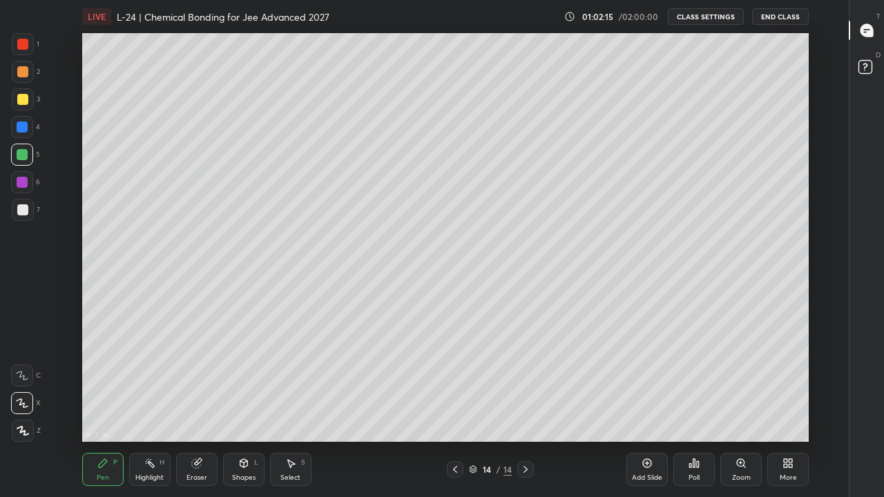
click at [297, 385] on div "Select S" at bounding box center [290, 469] width 41 height 33
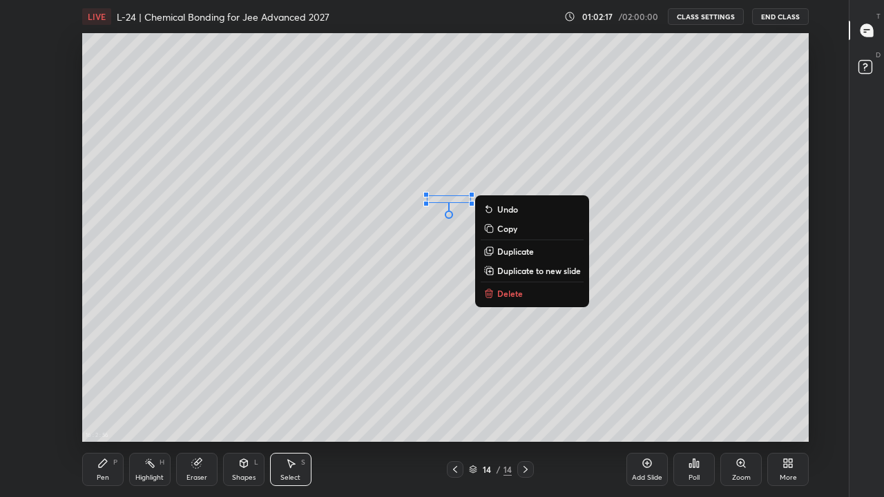
click at [508, 298] on p "Delete" at bounding box center [510, 293] width 26 height 11
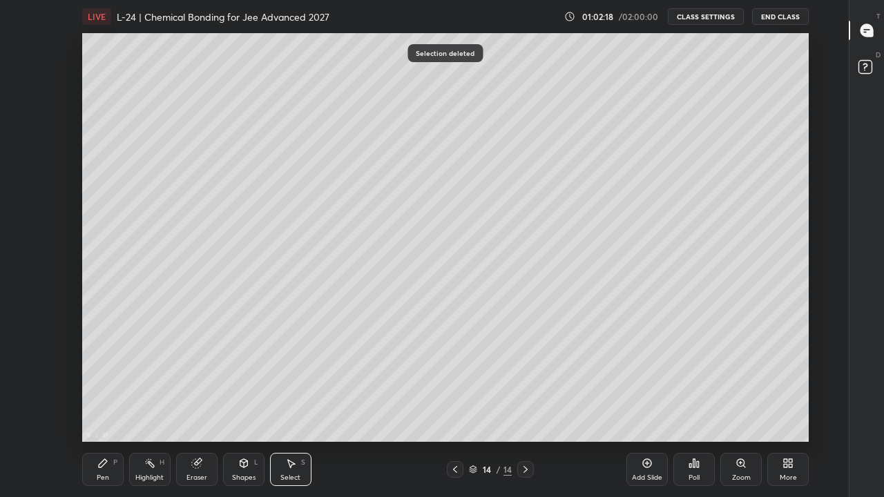
click at [107, 385] on div "Pen P" at bounding box center [102, 469] width 41 height 33
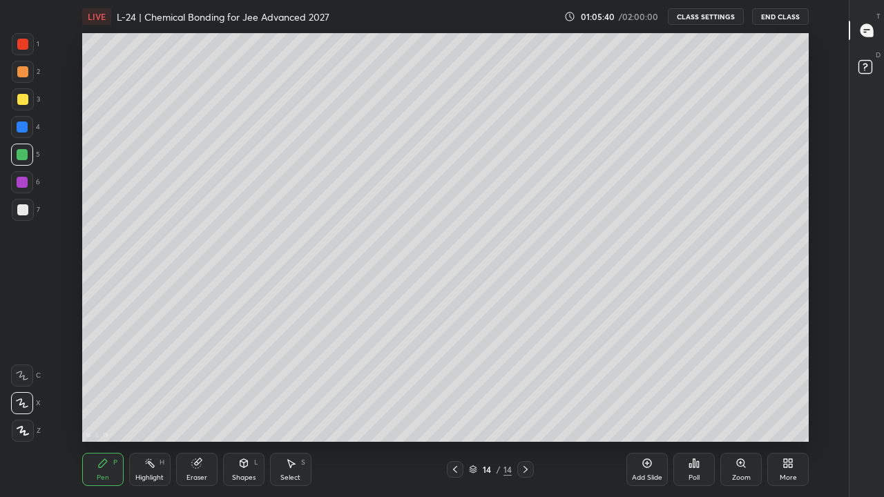
click at [646, 385] on div "Add Slide" at bounding box center [646, 469] width 41 height 33
click at [24, 99] on div at bounding box center [22, 99] width 11 height 11
click at [654, 385] on div "Add Slide" at bounding box center [646, 469] width 41 height 33
click at [22, 126] on div at bounding box center [22, 127] width 11 height 11
click at [26, 102] on div at bounding box center [22, 99] width 11 height 11
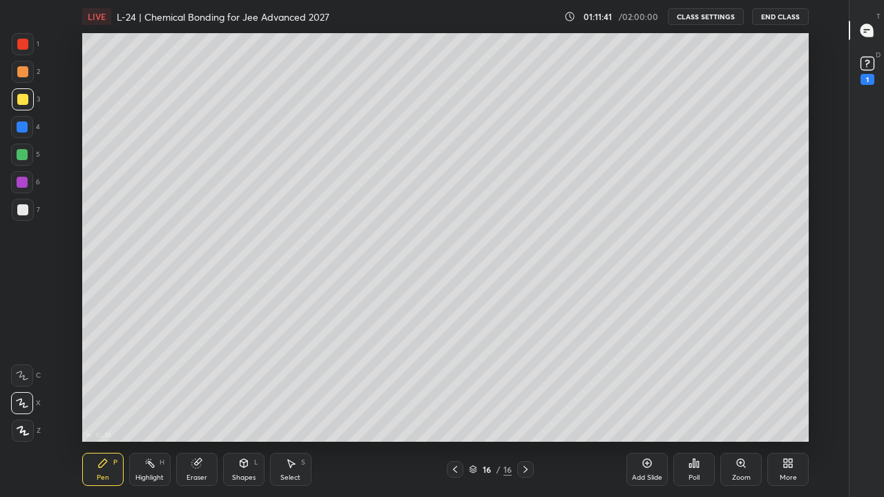
click at [638, 385] on div "Add Slide" at bounding box center [646, 469] width 41 height 33
click at [290, 385] on icon at bounding box center [291, 464] width 8 height 8
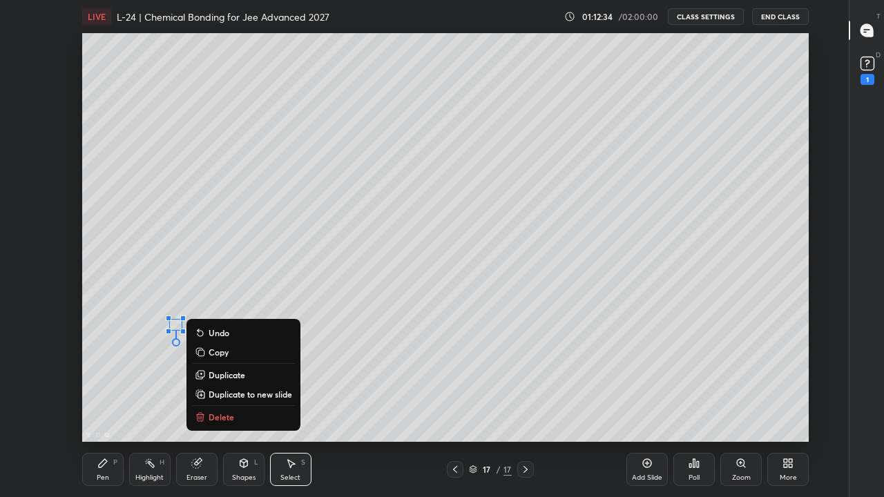
click at [225, 385] on p "Delete" at bounding box center [222, 417] width 26 height 11
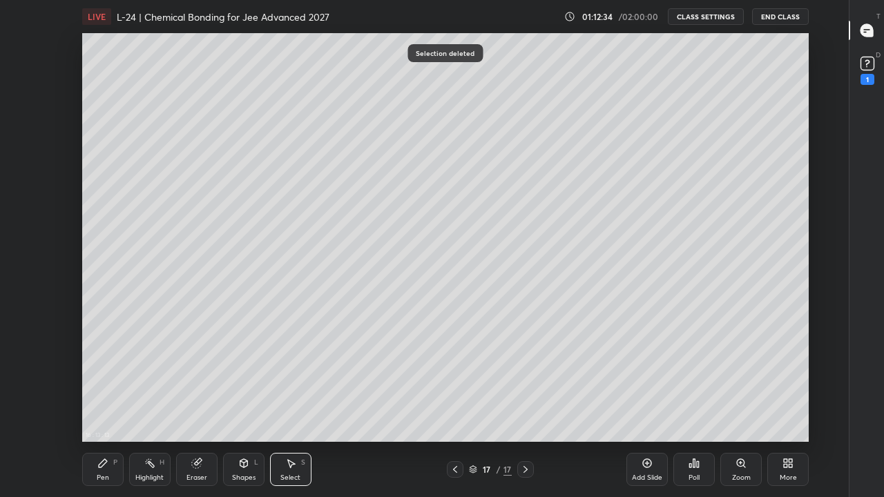
click at [104, 385] on div "Pen P" at bounding box center [102, 469] width 41 height 33
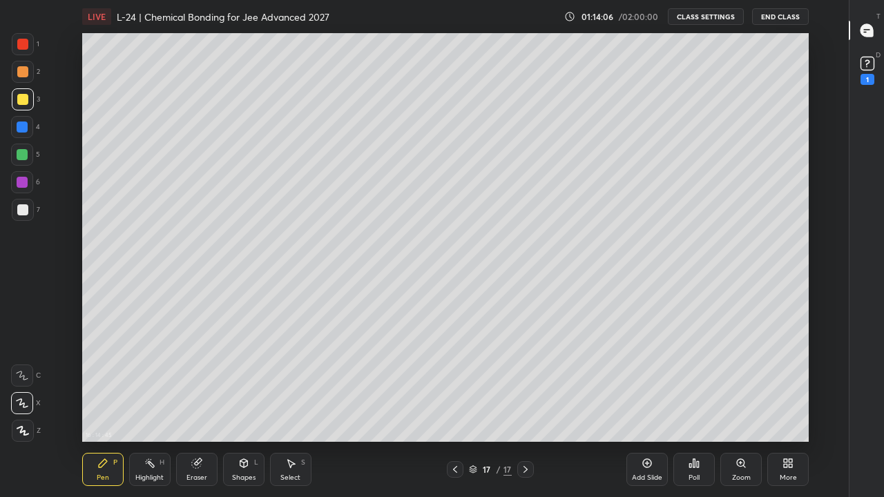
click at [28, 150] on div at bounding box center [22, 155] width 22 height 22
click at [20, 75] on div at bounding box center [22, 71] width 11 height 11
click at [643, 385] on icon at bounding box center [647, 463] width 9 height 9
click at [204, 385] on div "Eraser" at bounding box center [196, 469] width 41 height 33
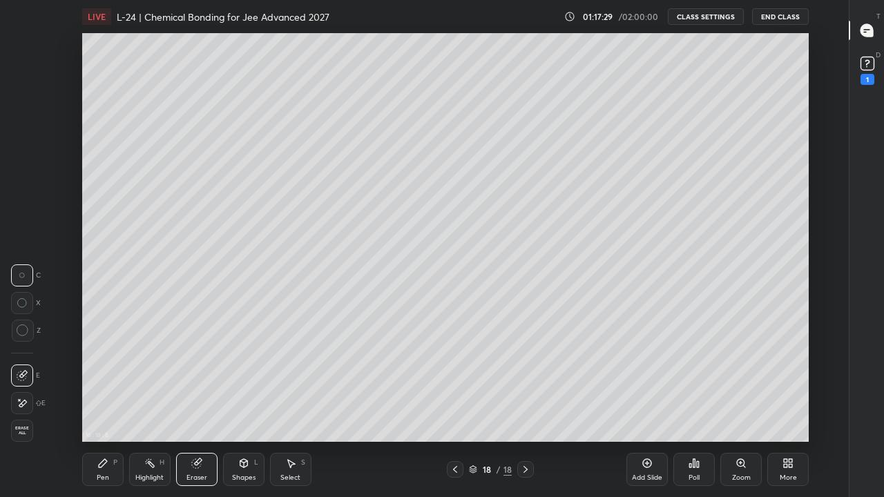
click at [111, 385] on div "Pen P" at bounding box center [102, 469] width 41 height 33
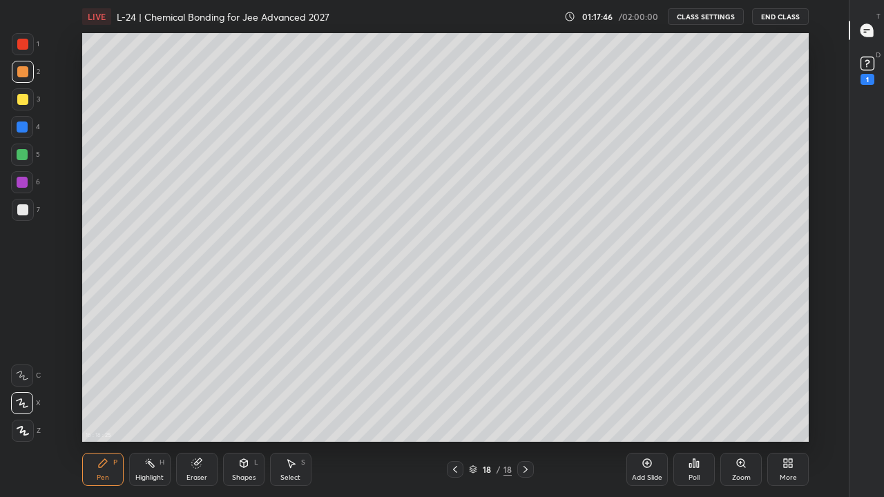
click at [17, 214] on div at bounding box center [22, 209] width 11 height 11
click at [288, 385] on div "Select S" at bounding box center [290, 469] width 41 height 33
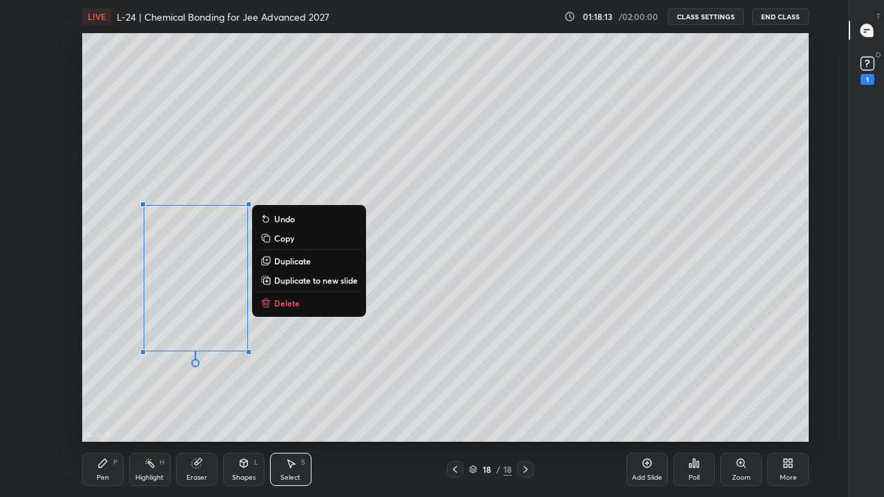
click at [277, 304] on p "Delete" at bounding box center [287, 303] width 26 height 11
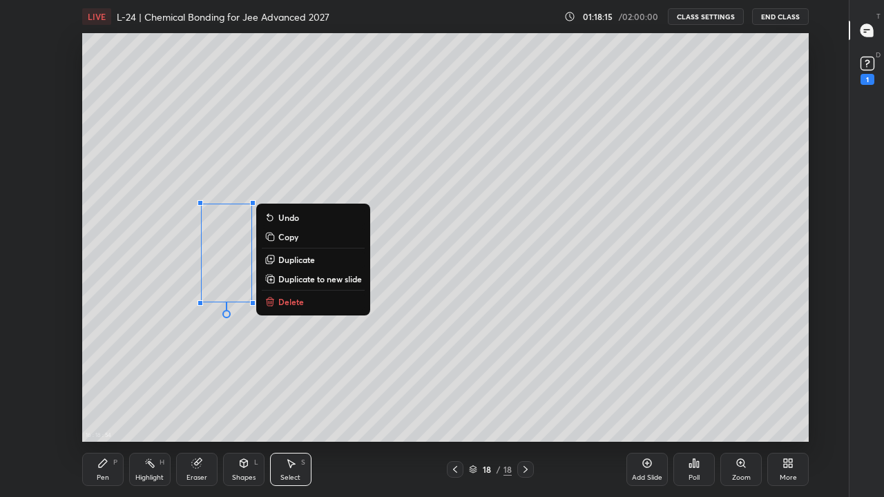
click at [285, 294] on button "Delete" at bounding box center [313, 302] width 103 height 17
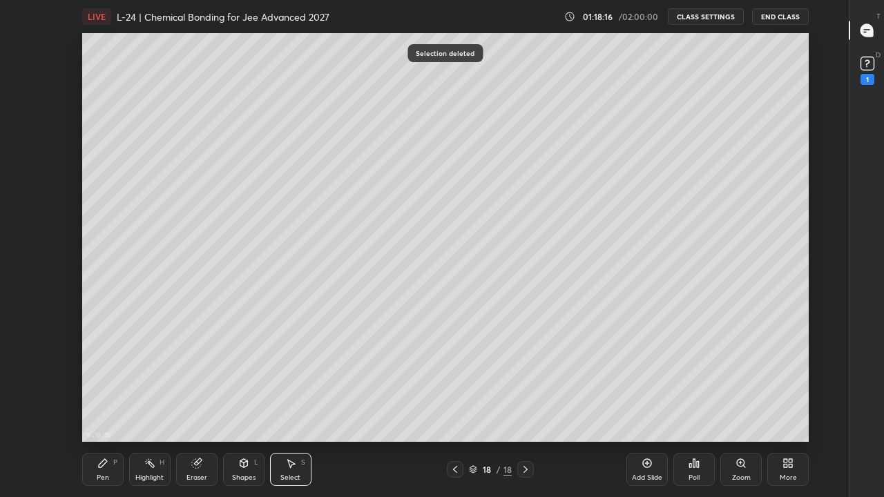
click at [110, 385] on div "Pen P" at bounding box center [102, 469] width 41 height 33
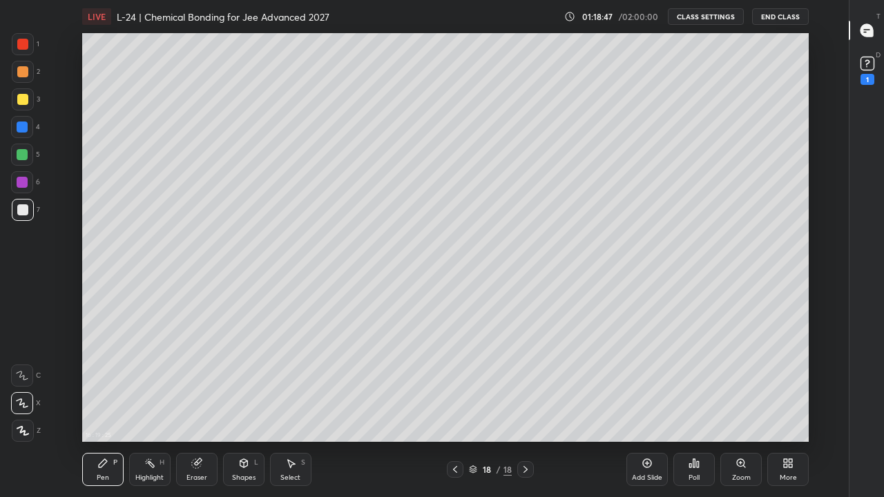
click at [27, 105] on div at bounding box center [23, 99] width 22 height 22
click at [294, 385] on icon at bounding box center [290, 463] width 11 height 11
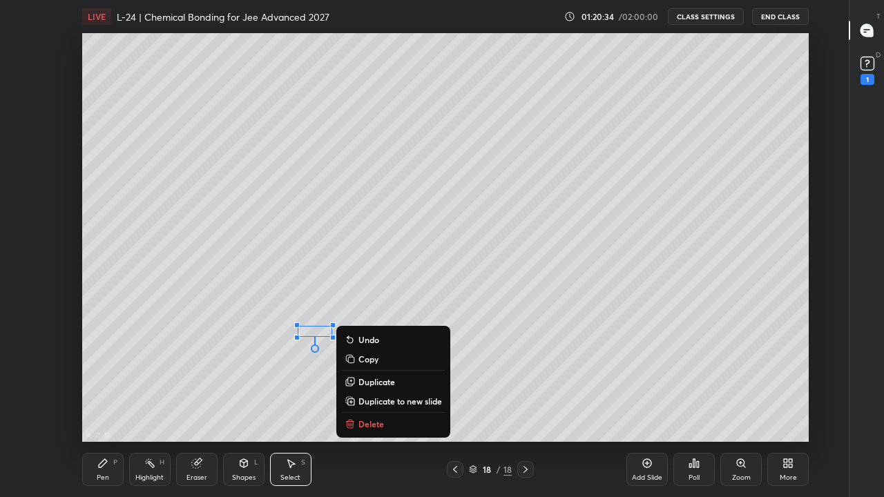
click at [372, 385] on p "Delete" at bounding box center [371, 424] width 26 height 11
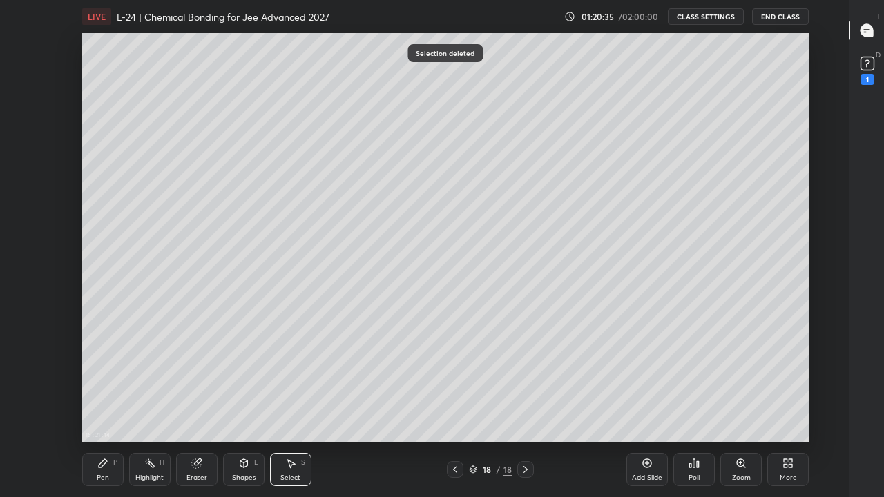
click at [108, 385] on div "Pen P" at bounding box center [102, 469] width 41 height 33
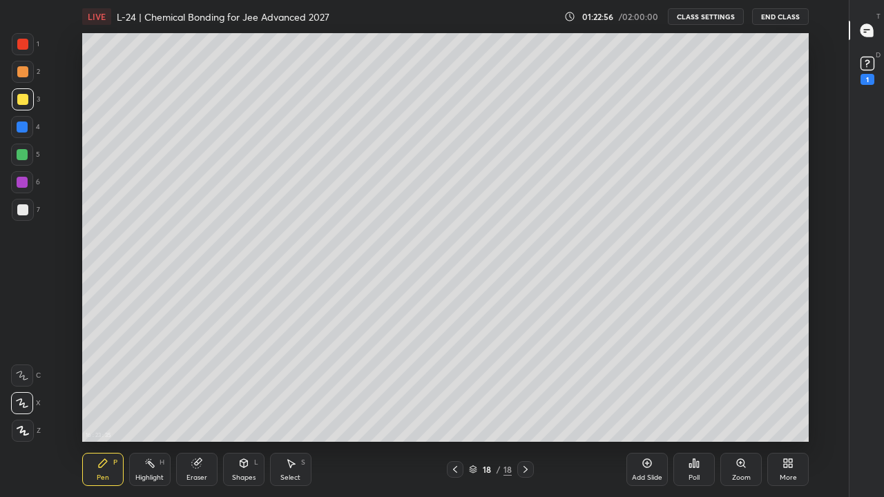
click at [794, 385] on div "More" at bounding box center [787, 469] width 41 height 33
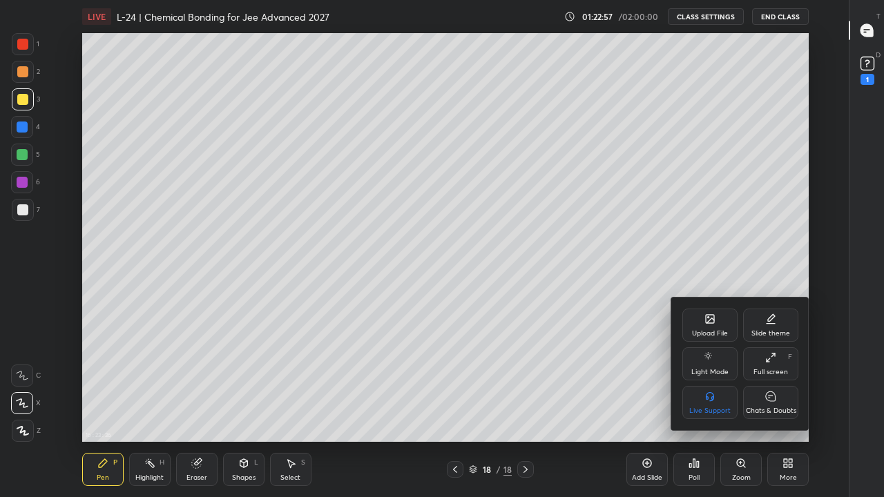
click at [777, 385] on div "Chats & Doubts" at bounding box center [770, 402] width 55 height 33
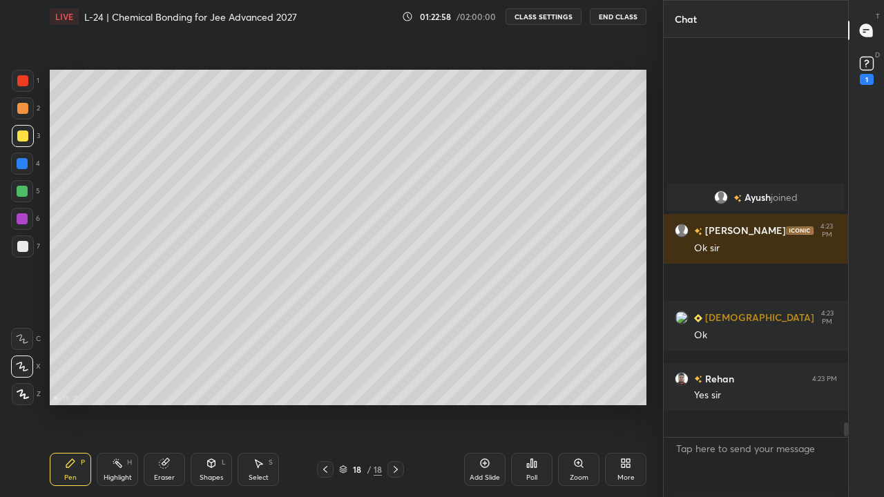
scroll to position [0, 0]
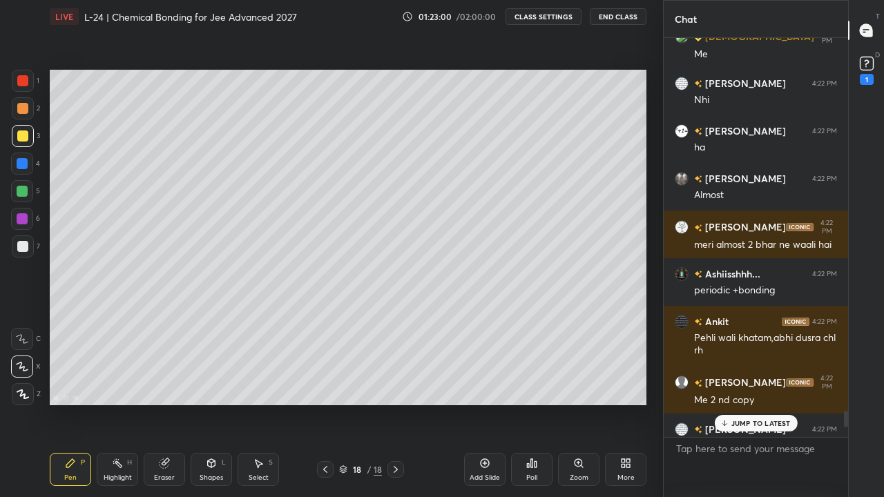
click at [759, 385] on p "JUMP TO LATEST" at bounding box center [760, 423] width 59 height 8
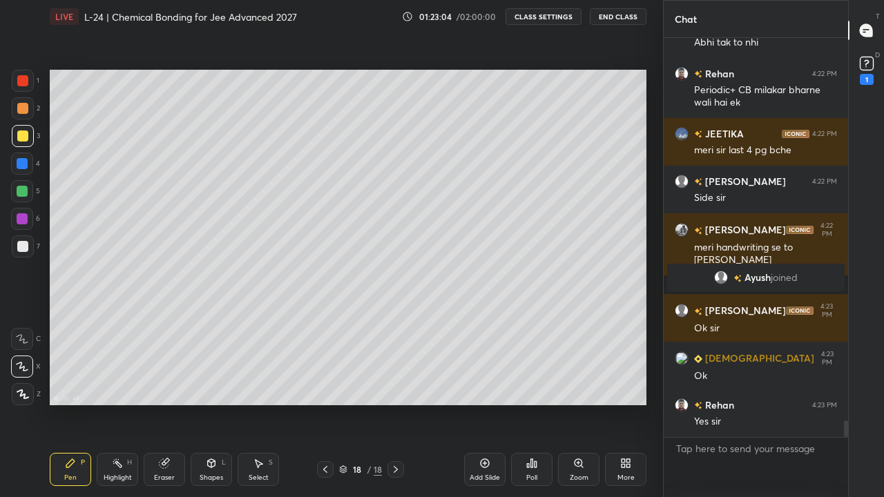
click at [631, 385] on icon at bounding box center [625, 463] width 11 height 11
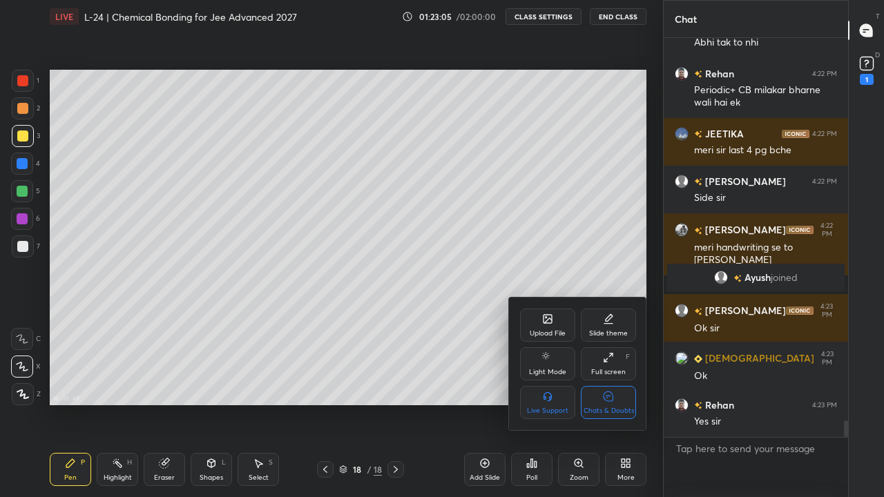
click at [613, 385] on div "Chats & Doubts" at bounding box center [609, 410] width 50 height 7
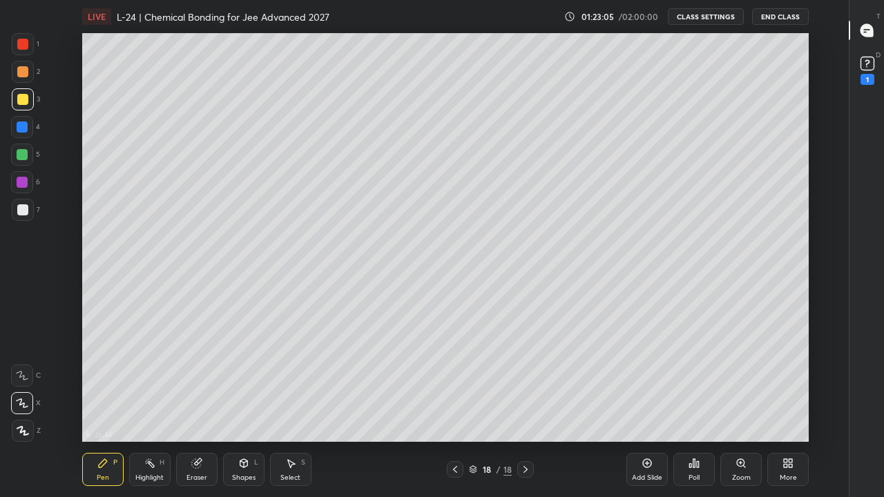
scroll to position [68653, 68259]
click at [647, 385] on icon at bounding box center [647, 463] width 4 height 4
click at [289, 385] on icon at bounding box center [290, 463] width 11 height 11
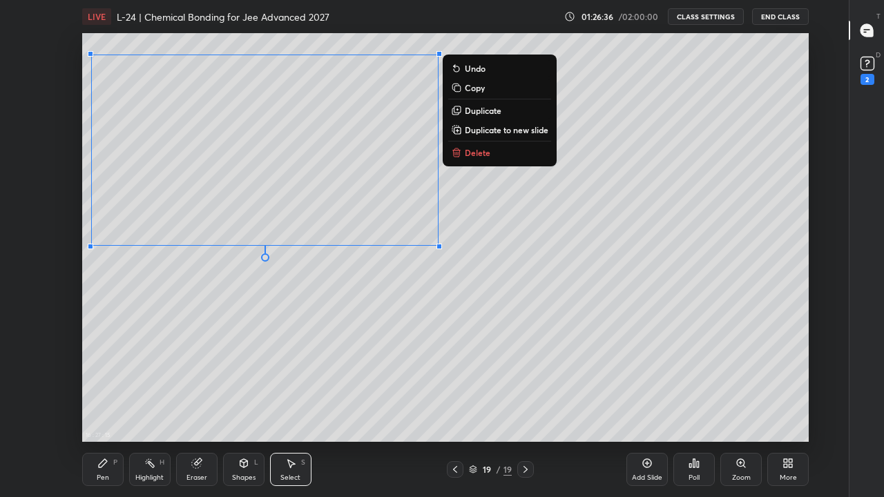
click at [336, 344] on div "0 ° Undo Copy Duplicate Duplicate to new slide Delete" at bounding box center [445, 237] width 727 height 409
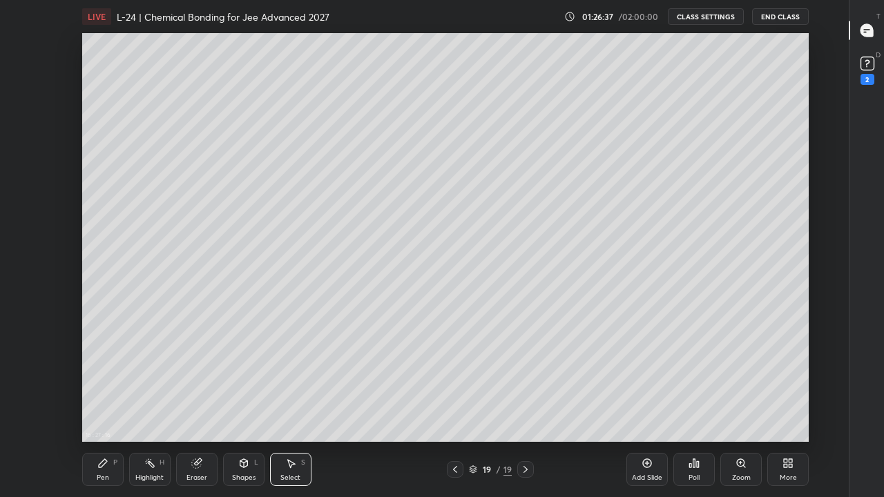
click at [106, 385] on div "Pen P" at bounding box center [102, 469] width 41 height 33
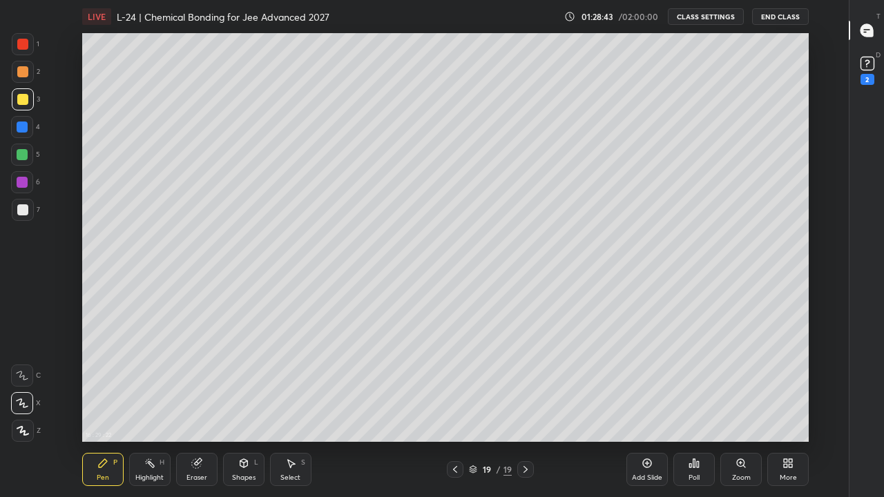
click at [644, 385] on icon at bounding box center [647, 463] width 11 height 11
click at [26, 157] on div at bounding box center [22, 154] width 11 height 11
click at [297, 385] on div "Select" at bounding box center [290, 477] width 20 height 7
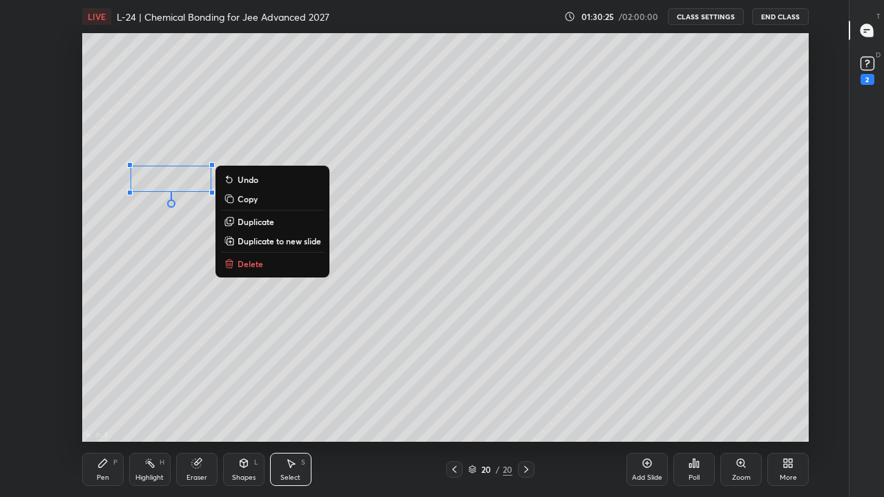
click at [261, 265] on p "Delete" at bounding box center [251, 263] width 26 height 11
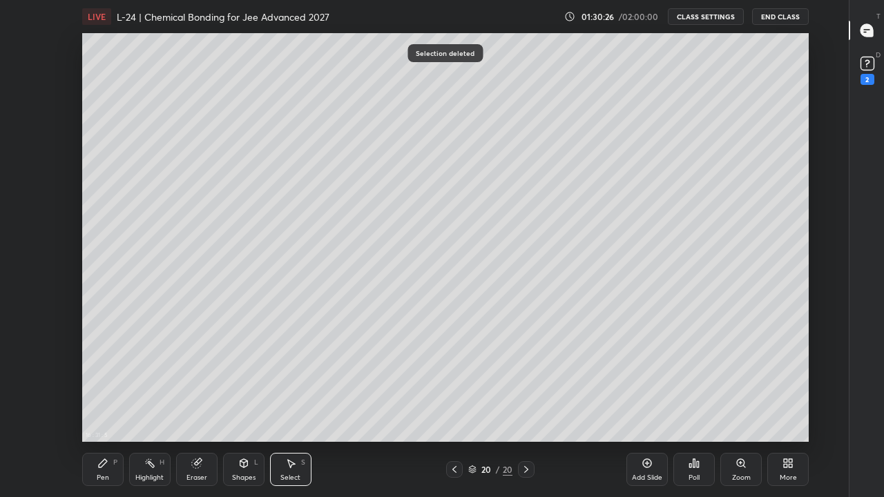
click at [104, 385] on div "Pen" at bounding box center [103, 477] width 12 height 7
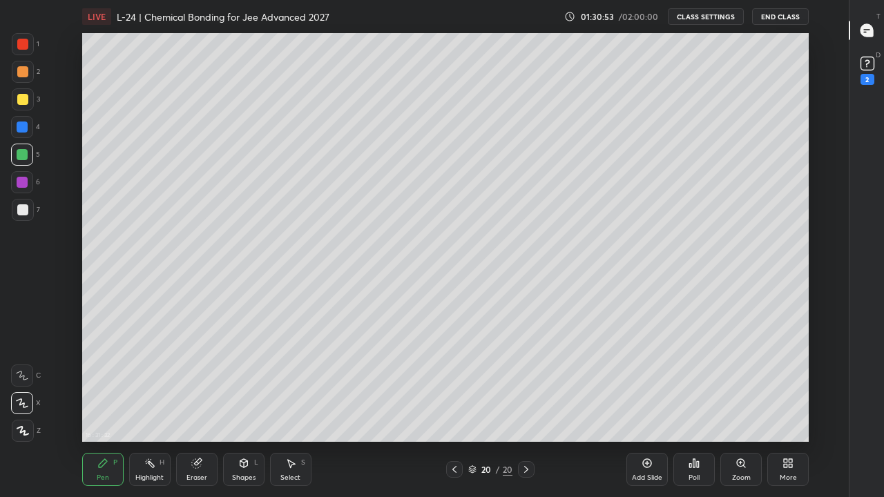
click at [28, 99] on div at bounding box center [23, 99] width 22 height 22
click at [21, 75] on div at bounding box center [22, 71] width 11 height 11
click at [640, 385] on div "Add Slide" at bounding box center [646, 469] width 41 height 33
click at [27, 157] on div at bounding box center [22, 154] width 11 height 11
click at [653, 385] on div "Add Slide" at bounding box center [646, 469] width 41 height 33
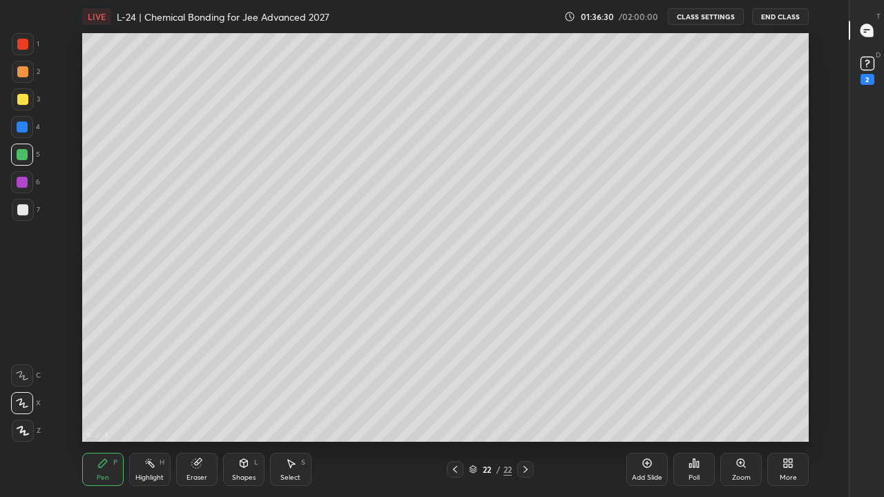
click at [19, 101] on div at bounding box center [22, 99] width 11 height 11
click at [23, 208] on div at bounding box center [22, 209] width 11 height 11
click at [198, 385] on div "Eraser" at bounding box center [196, 469] width 41 height 33
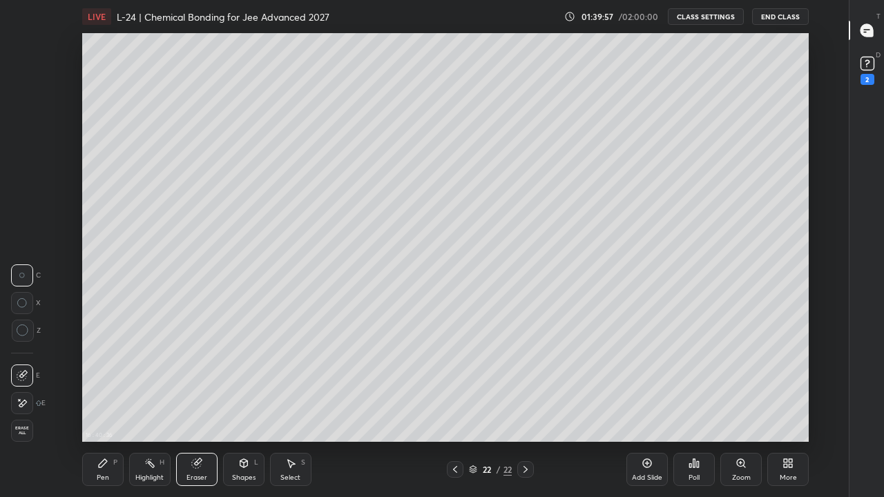
click at [110, 385] on div "Pen P" at bounding box center [102, 469] width 41 height 33
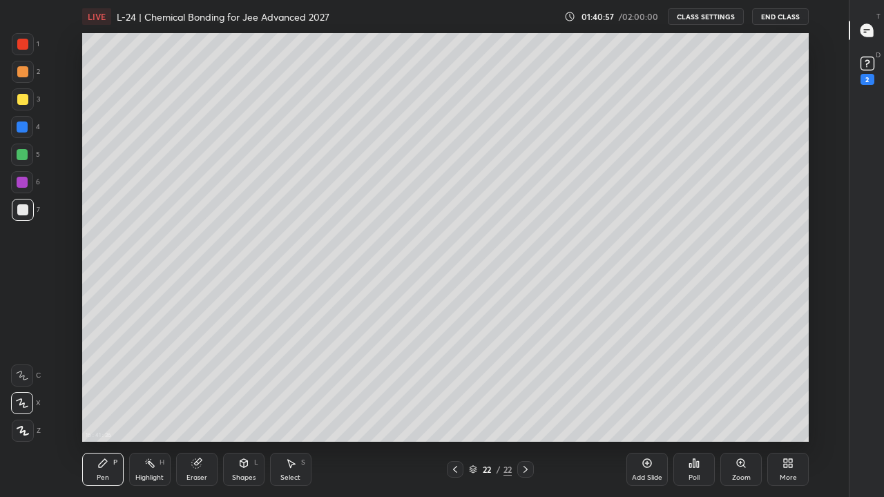
click at [637, 385] on div "Add Slide" at bounding box center [647, 477] width 30 height 7
click at [289, 385] on div "Select S" at bounding box center [290, 469] width 41 height 33
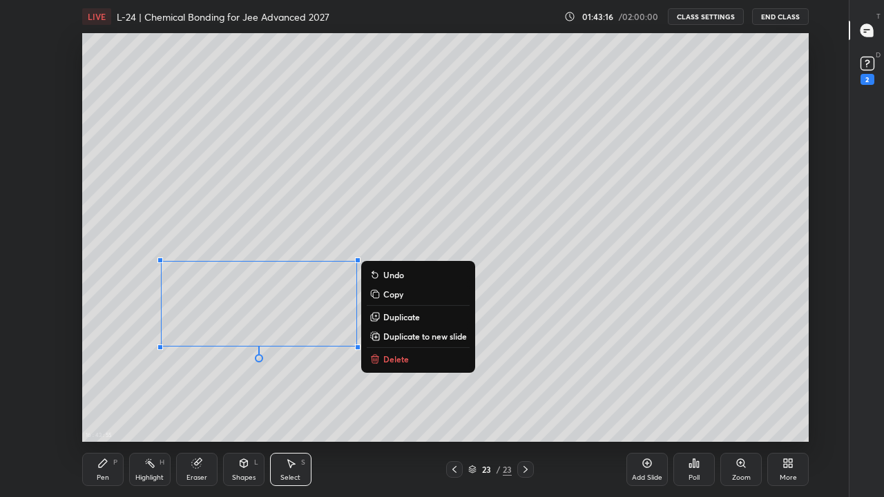
click at [393, 362] on p "Delete" at bounding box center [396, 359] width 26 height 11
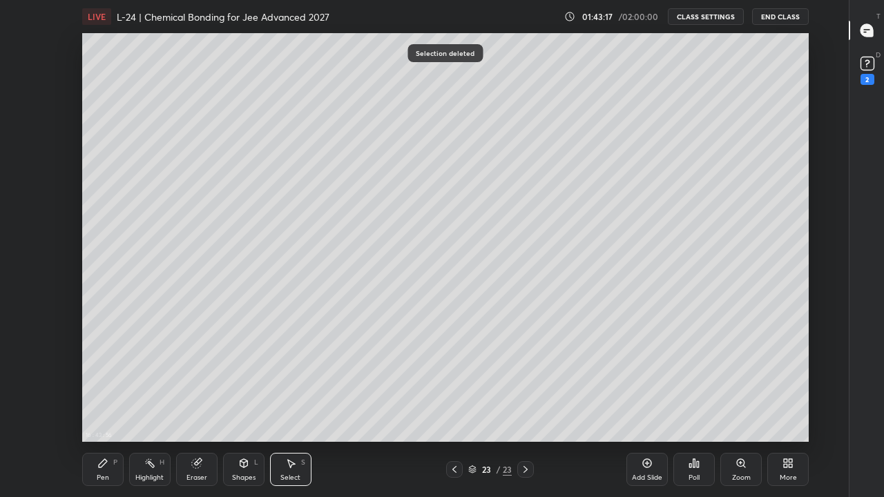
click at [103, 385] on div "Pen P" at bounding box center [102, 469] width 41 height 33
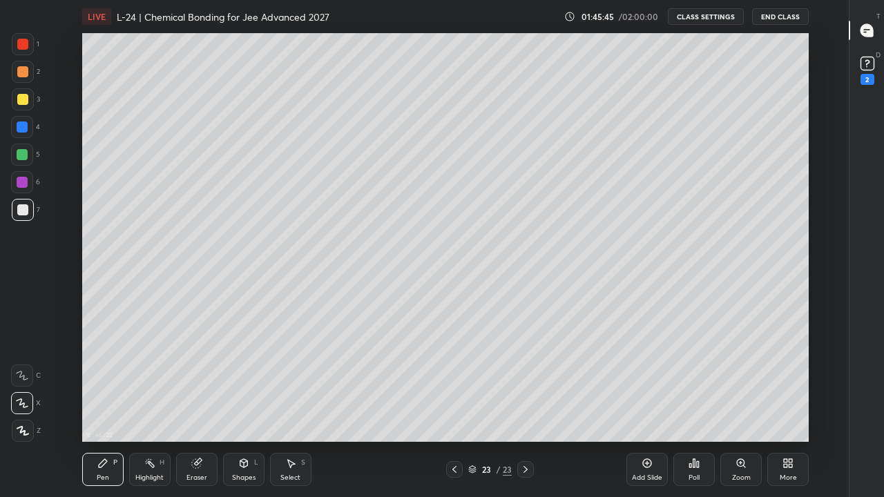
click at [23, 101] on div at bounding box center [22, 99] width 11 height 11
click at [199, 385] on div "Eraser" at bounding box center [196, 477] width 21 height 7
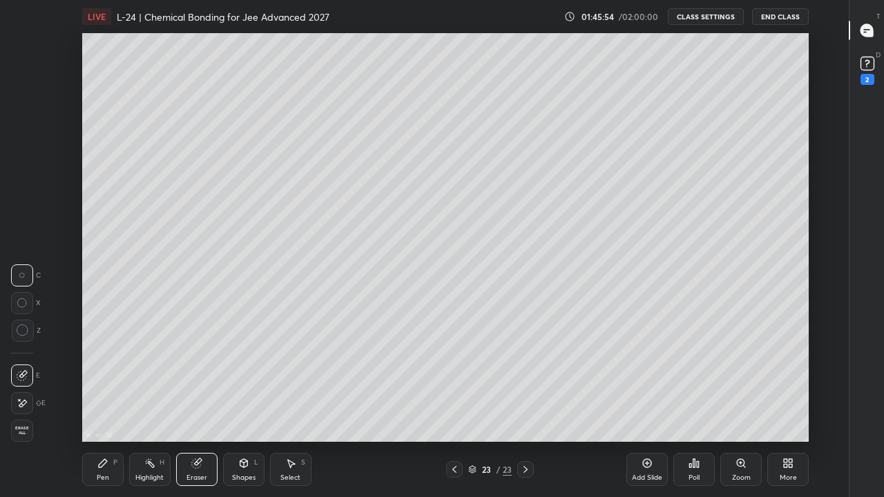
click at [108, 385] on div "Pen" at bounding box center [103, 477] width 12 height 7
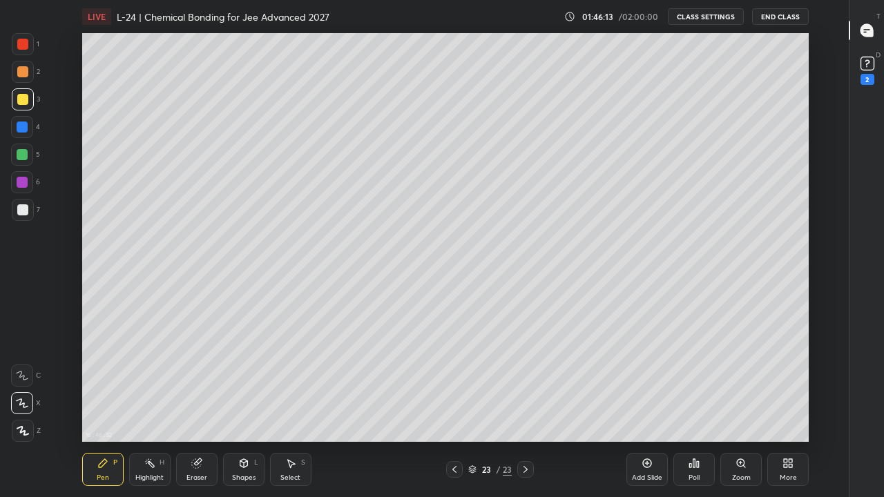
click at [649, 385] on div "Add Slide" at bounding box center [647, 477] width 30 height 7
click at [23, 48] on div at bounding box center [22, 44] width 11 height 11
click at [19, 153] on div at bounding box center [22, 154] width 11 height 11
click at [640, 385] on div "Add Slide" at bounding box center [646, 469] width 41 height 33
click at [454, 385] on icon at bounding box center [454, 469] width 11 height 11
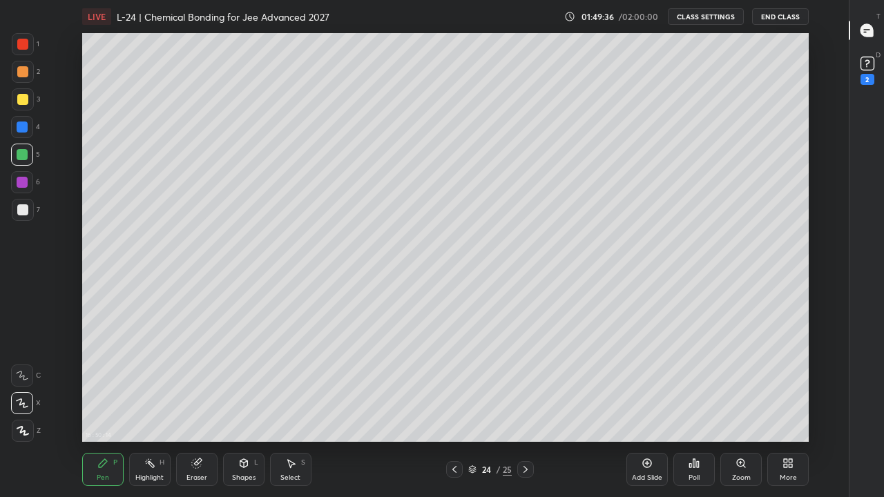
click at [530, 385] on icon at bounding box center [525, 469] width 11 height 11
click at [454, 385] on icon at bounding box center [454, 469] width 11 height 11
click at [526, 385] on icon at bounding box center [525, 469] width 11 height 11
click at [454, 385] on icon at bounding box center [454, 469] width 11 height 11
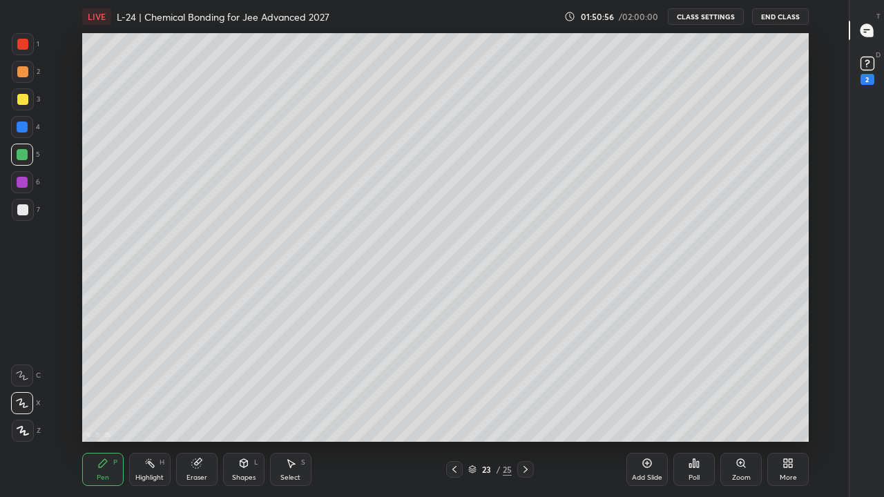
click at [456, 385] on icon at bounding box center [454, 469] width 11 height 11
click at [526, 385] on icon at bounding box center [525, 469] width 11 height 11
click at [526, 385] on div at bounding box center [525, 469] width 17 height 17
click at [526, 385] on icon at bounding box center [525, 469] width 11 height 11
click at [21, 100] on div at bounding box center [22, 99] width 11 height 11
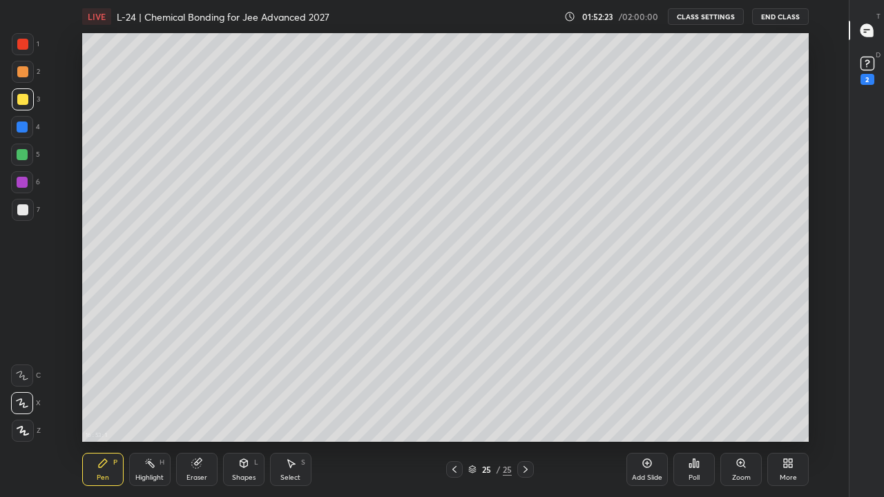
click at [284, 385] on div "Select S" at bounding box center [290, 469] width 41 height 33
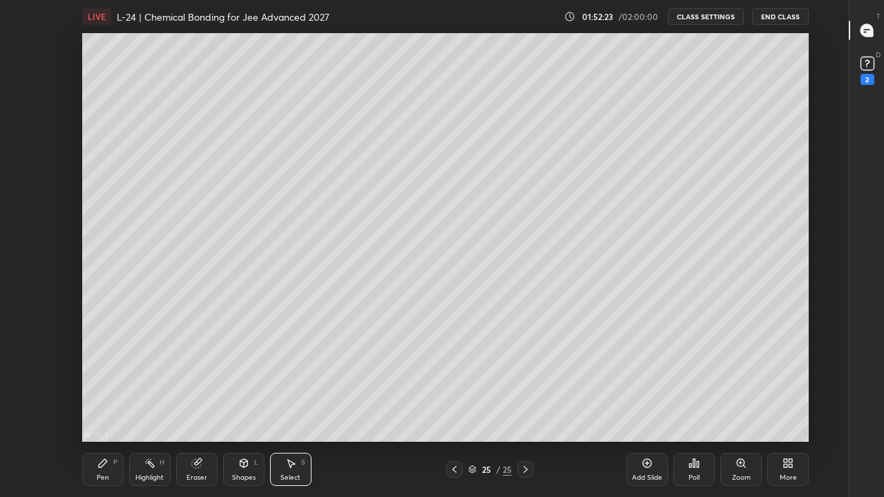
click at [100, 385] on div "Pen" at bounding box center [103, 477] width 12 height 7
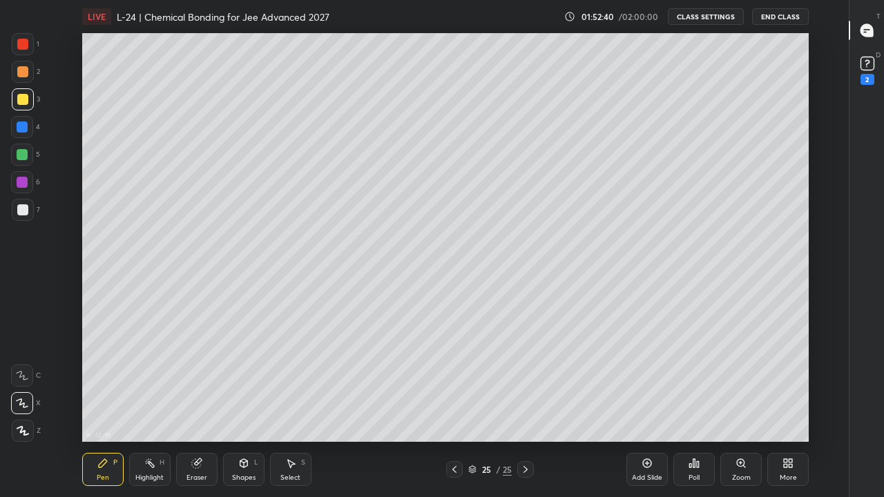
click at [653, 385] on div "Add Slide" at bounding box center [646, 469] width 41 height 33
click at [201, 385] on icon at bounding box center [196, 463] width 11 height 11
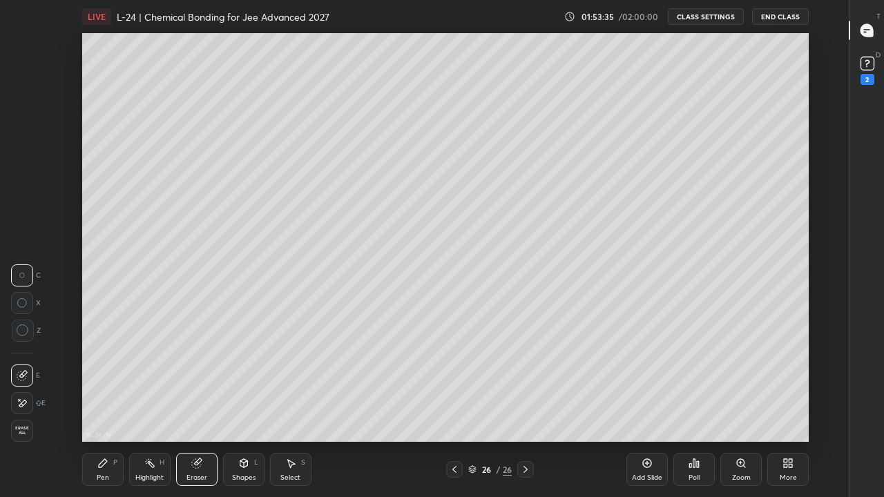
click at [201, 385] on div "Eraser" at bounding box center [196, 469] width 41 height 33
click at [26, 385] on icon at bounding box center [22, 404] width 11 height 12
click at [27, 378] on icon at bounding box center [22, 375] width 11 height 11
click at [109, 385] on div "Pen P" at bounding box center [102, 469] width 41 height 33
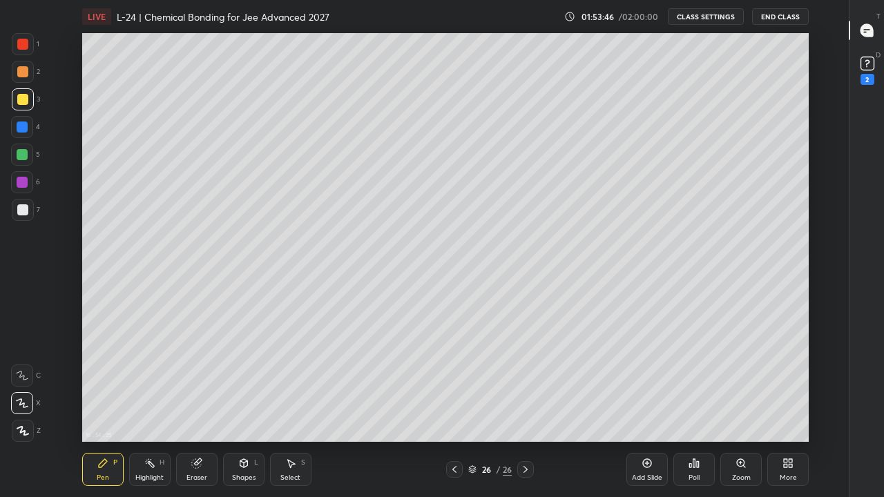
click at [26, 128] on div at bounding box center [22, 127] width 11 height 11
click at [23, 103] on div at bounding box center [22, 99] width 11 height 11
click at [23, 45] on div at bounding box center [22, 44] width 11 height 11
click at [24, 97] on div at bounding box center [22, 99] width 11 height 11
type textarea "x"
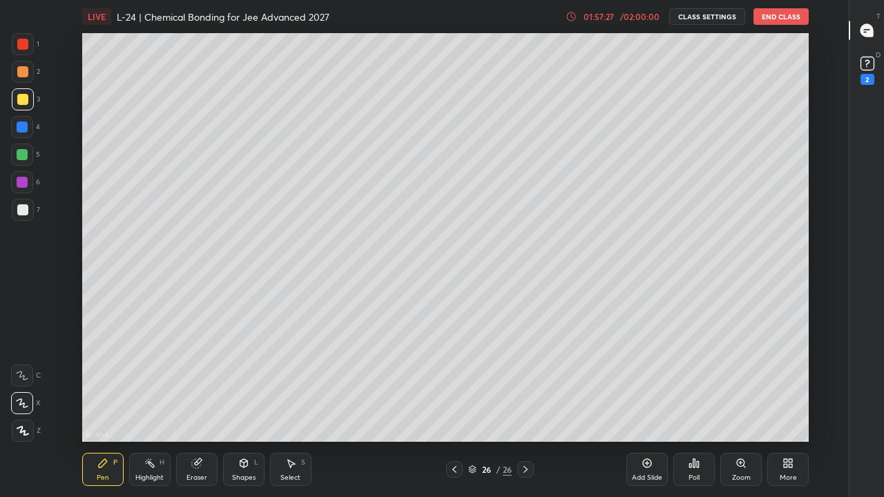
click at [454, 385] on icon at bounding box center [454, 469] width 11 height 11
click at [455, 385] on icon at bounding box center [454, 469] width 4 height 7
click at [454, 385] on icon at bounding box center [454, 469] width 11 height 11
click at [532, 385] on div at bounding box center [525, 469] width 17 height 17
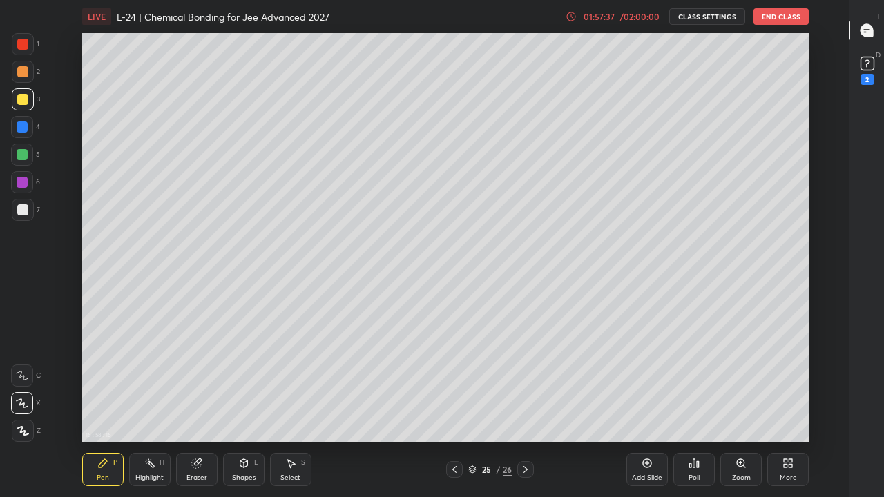
click at [526, 385] on icon at bounding box center [525, 469] width 11 height 11
click at [646, 385] on div "Add Slide" at bounding box center [647, 477] width 30 height 7
click at [308, 385] on div "Select S" at bounding box center [290, 469] width 41 height 33
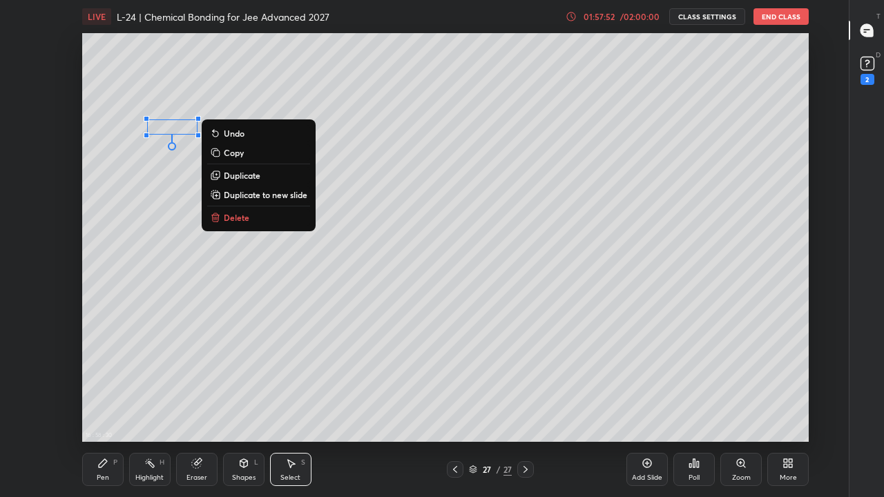
click at [247, 216] on p "Delete" at bounding box center [237, 217] width 26 height 11
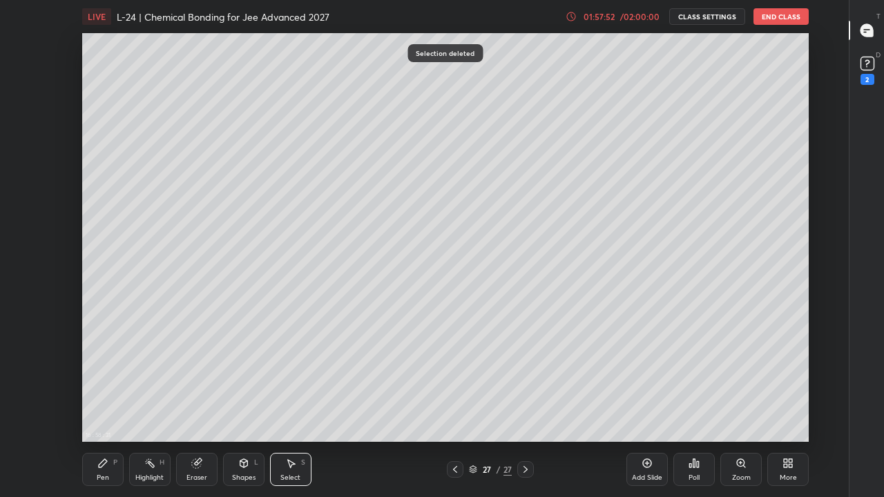
click at [111, 385] on div "Pen P" at bounding box center [102, 469] width 41 height 33
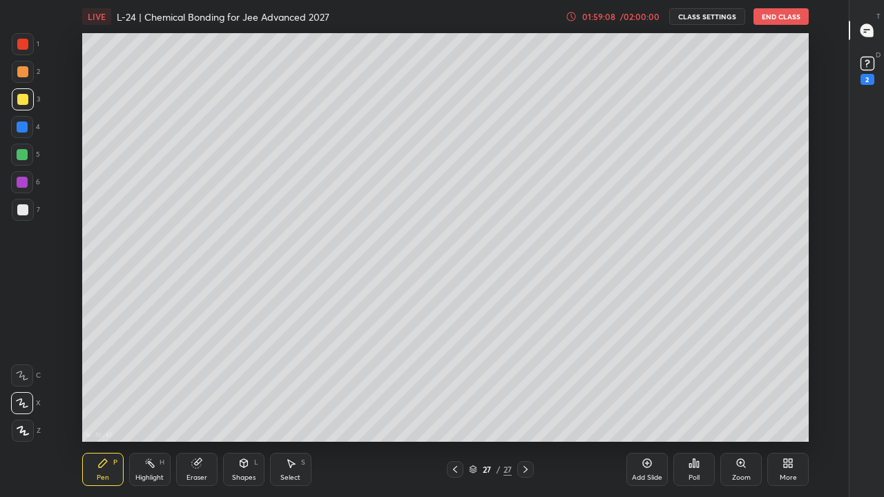
click at [109, 385] on div "Pen P" at bounding box center [102, 469] width 41 height 33
click at [22, 184] on div at bounding box center [22, 182] width 11 height 11
click at [21, 102] on div at bounding box center [22, 99] width 11 height 11
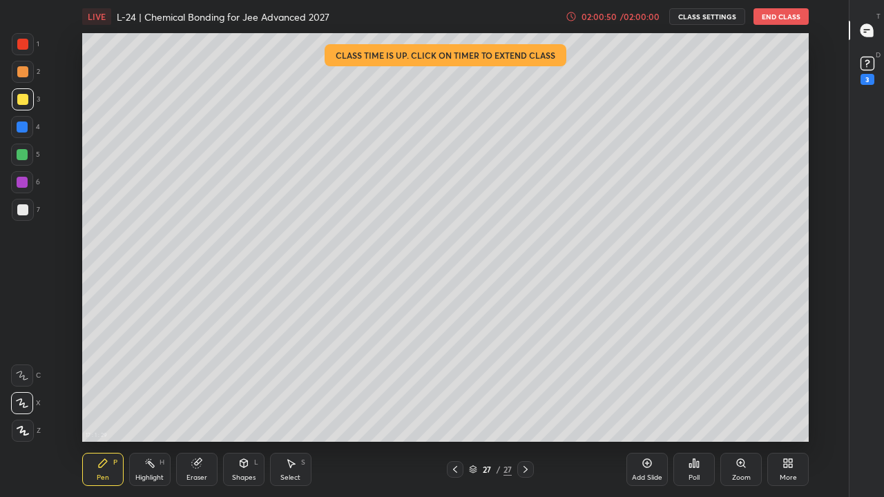
click at [781, 19] on button "End Class" at bounding box center [780, 16] width 55 height 17
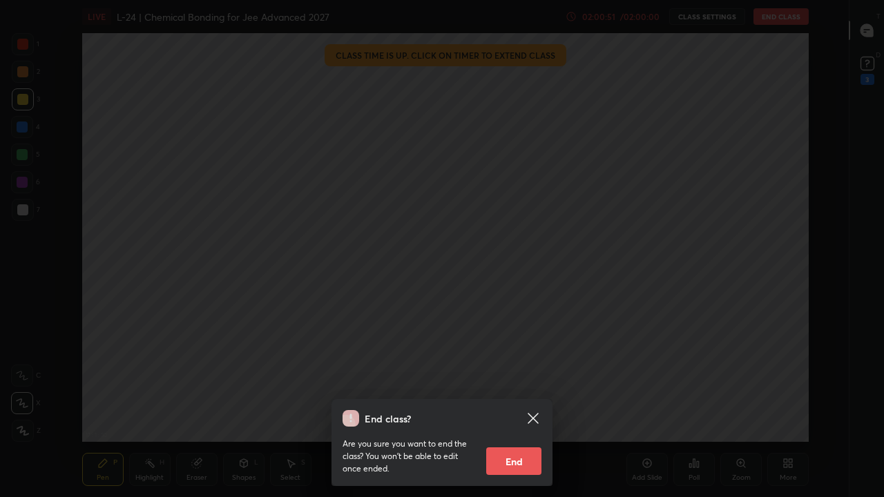
click at [521, 451] on button "End" at bounding box center [513, 462] width 55 height 28
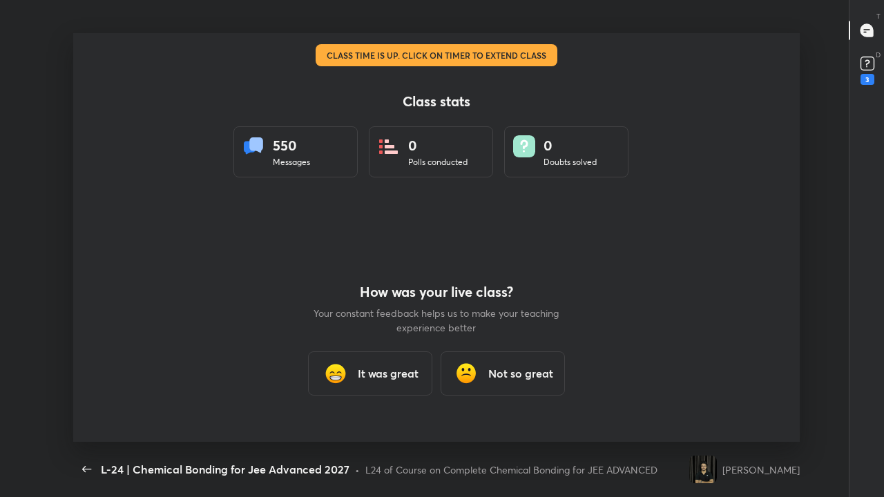
scroll to position [409, 873]
click at [88, 474] on icon "button" at bounding box center [87, 469] width 17 height 17
click at [361, 376] on h3 "It was great" at bounding box center [388, 373] width 61 height 17
